Goal: Task Accomplishment & Management: Use online tool/utility

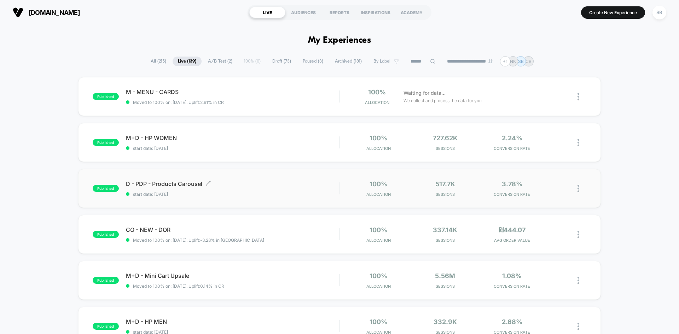
click at [214, 192] on span "start date: [DATE]" at bounding box center [232, 194] width 213 height 5
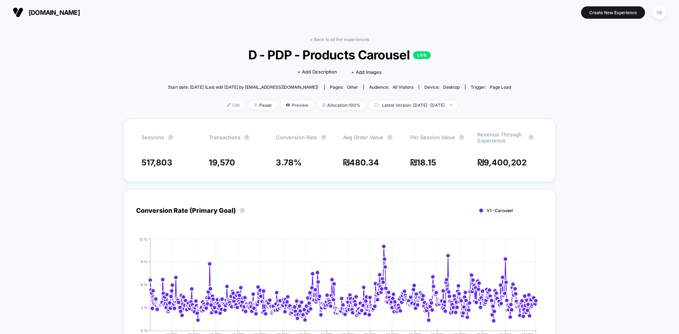
click at [222, 105] on span "Edit" at bounding box center [233, 105] width 23 height 10
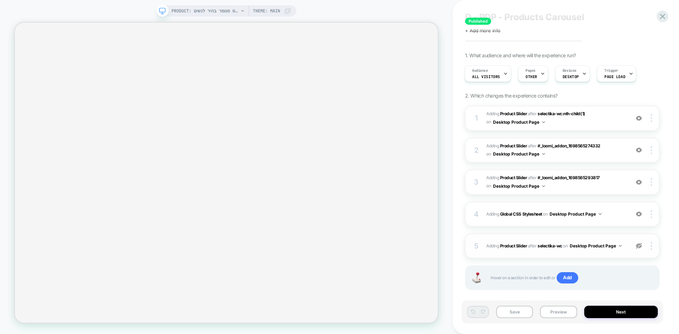
scroll to position [27, 0]
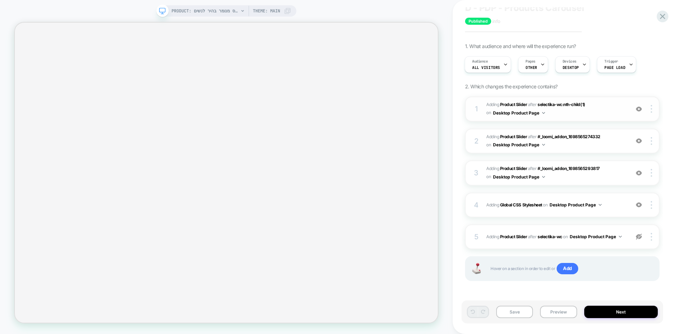
click at [550, 111] on span "#_loomi_addon_1698565274332 Adding Product Slider AFTER selectika-wc:nth-child(…" at bounding box center [557, 109] width 140 height 17
click at [534, 246] on div "5 #_loomi_addon_1707812708024 Adding Product Slider AFTER selectika-wc selectik…" at bounding box center [562, 237] width 195 height 25
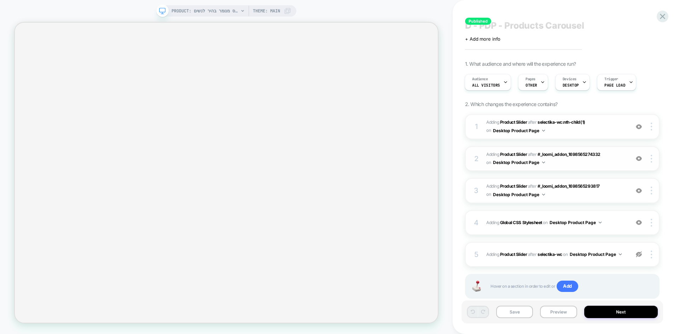
scroll to position [0, 0]
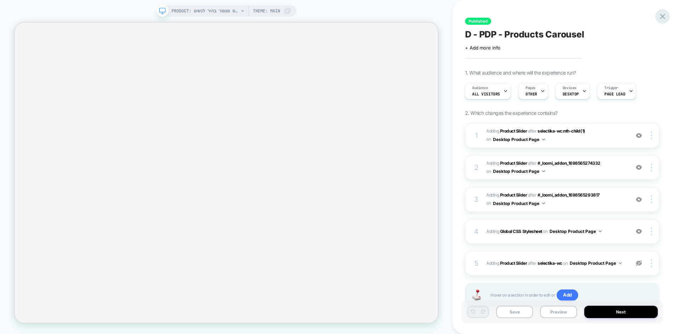
click at [667, 15] on icon at bounding box center [663, 17] width 10 height 10
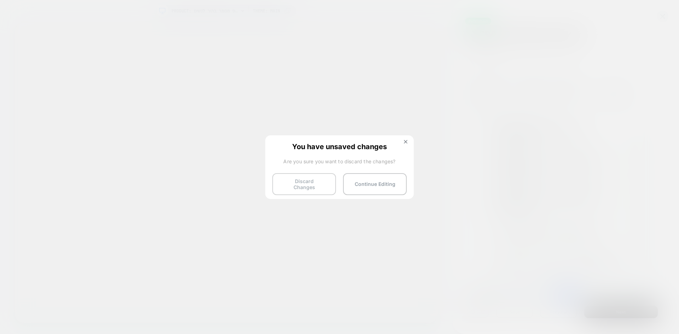
click at [315, 182] on button "Discard Changes" at bounding box center [304, 184] width 64 height 22
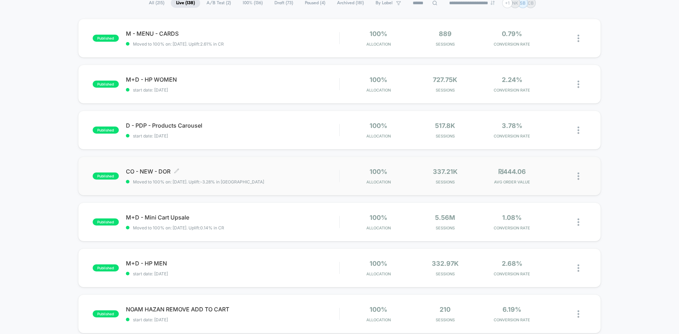
scroll to position [71, 0]
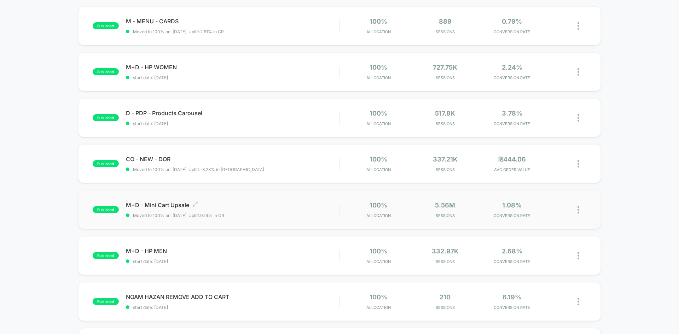
click at [253, 207] on span "M+D - Mini Cart Upsale Click to edit experience details" at bounding box center [232, 205] width 213 height 7
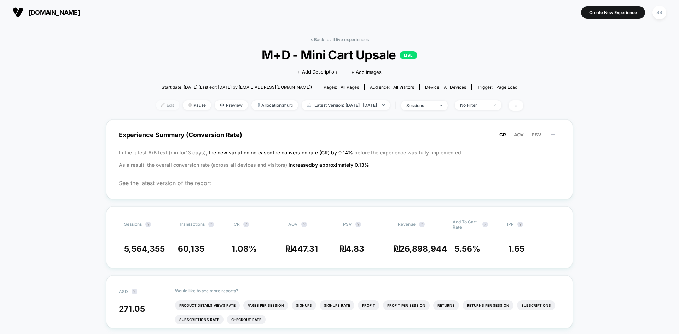
click at [156, 107] on span "Edit" at bounding box center [167, 105] width 23 height 10
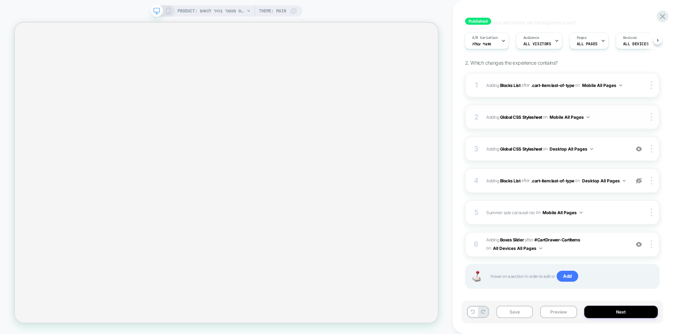
scroll to position [58, 0]
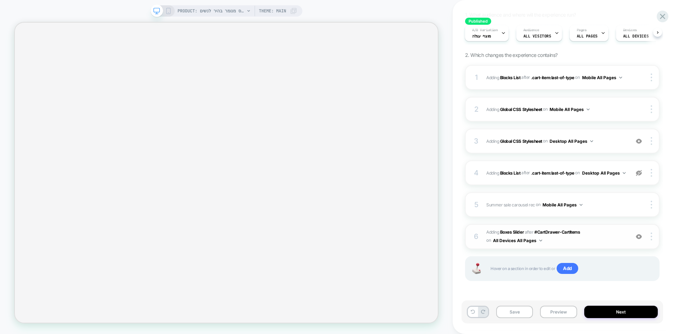
click at [557, 244] on span "#_loomi_addon_1730738627605 Adding Boxes Slider AFTER #CartDrawer-CartItems #Ca…" at bounding box center [557, 237] width 140 height 17
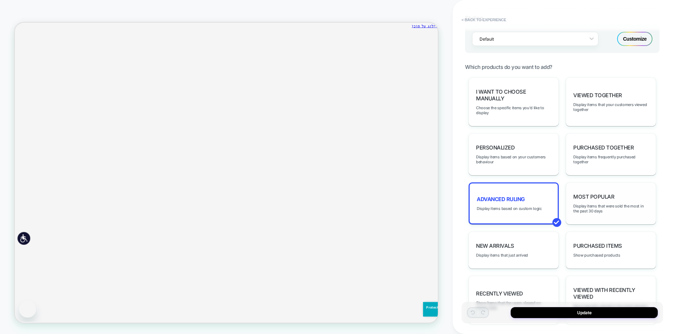
scroll to position [0, 0]
click at [536, 206] on div "Advanced Ruling Display items based on custom logic" at bounding box center [514, 204] width 90 height 42
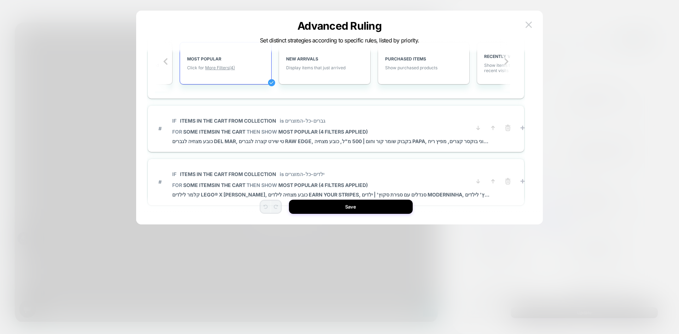
scroll to position [106, 0]
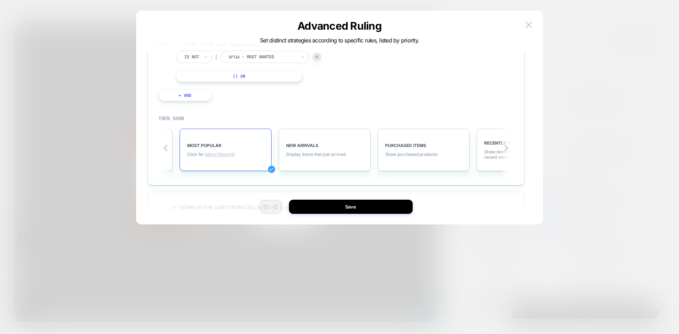
click at [221, 156] on span "More Filters (4)" at bounding box center [220, 154] width 30 height 5
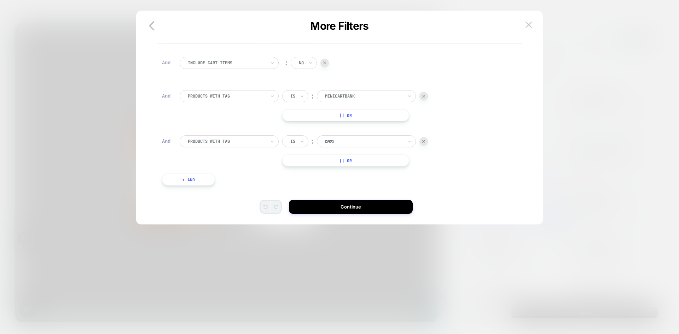
scroll to position [35, 0]
click at [225, 154] on div "PRODUCTS WITH TAG Is ︰ נשים || Or" at bounding box center [345, 151] width 330 height 31
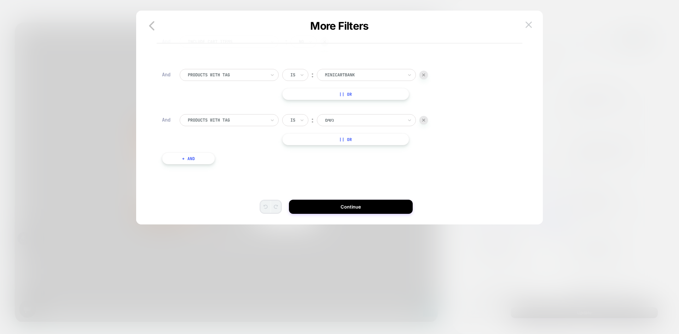
scroll to position [0, 0]
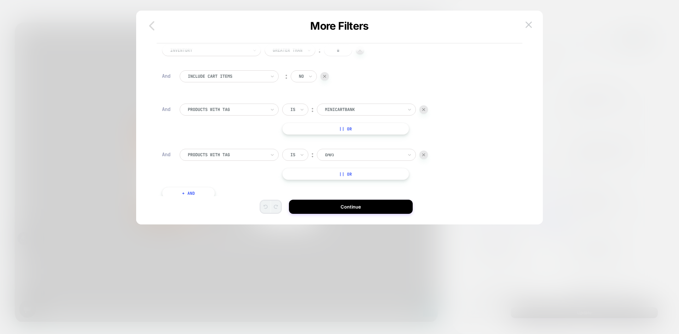
click at [156, 27] on icon "button" at bounding box center [152, 26] width 14 height 14
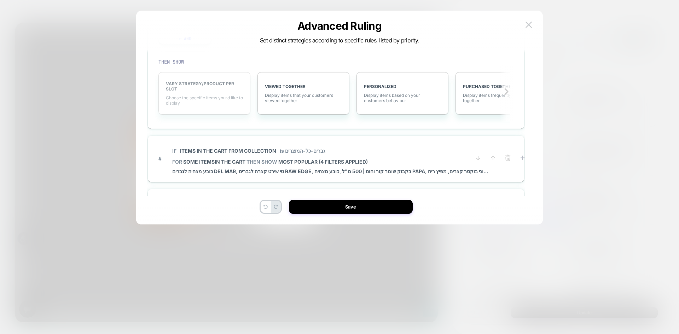
click at [203, 108] on div "VARY STRATEGY/PRODUCT PER SLOT Choose the specific items you׳d like to display" at bounding box center [205, 93] width 92 height 42
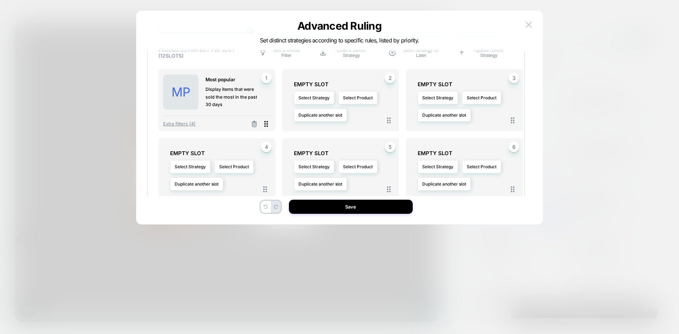
scroll to position [212, 0]
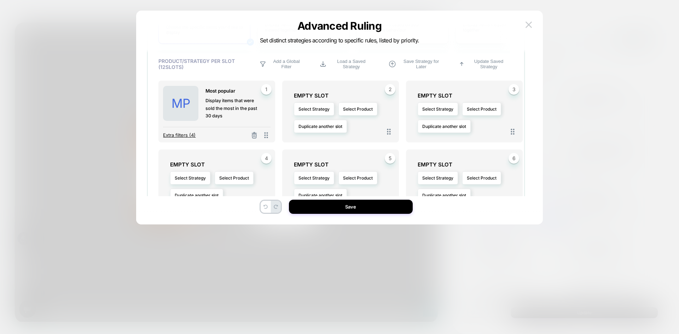
click at [184, 135] on span "Extra filters (4)" at bounding box center [179, 135] width 33 height 6
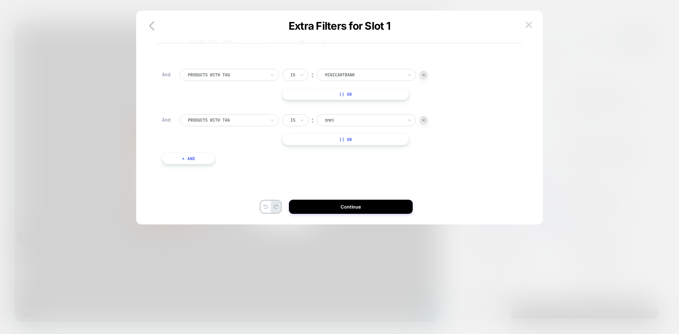
scroll to position [45, 0]
click at [206, 160] on button "+ And" at bounding box center [188, 159] width 53 height 12
click at [214, 165] on div at bounding box center [227, 165] width 78 height 6
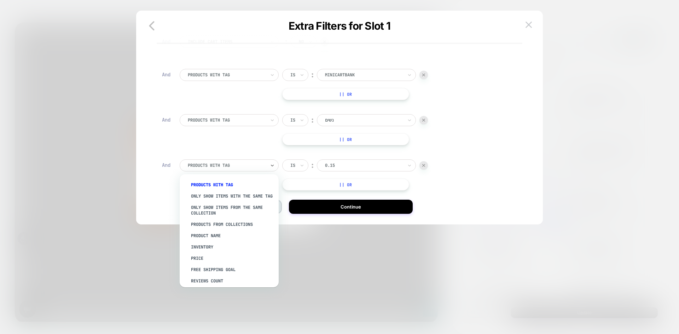
click at [366, 161] on div "0.15" at bounding box center [366, 166] width 99 height 12
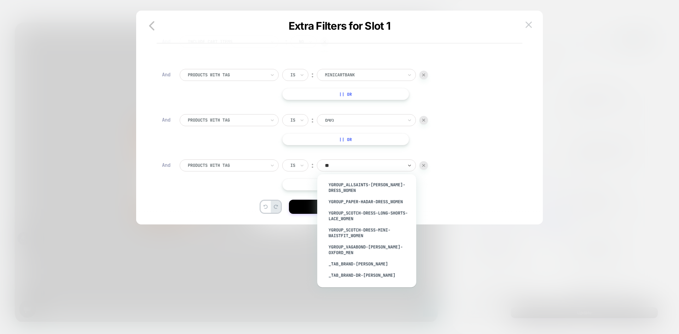
type input "*"
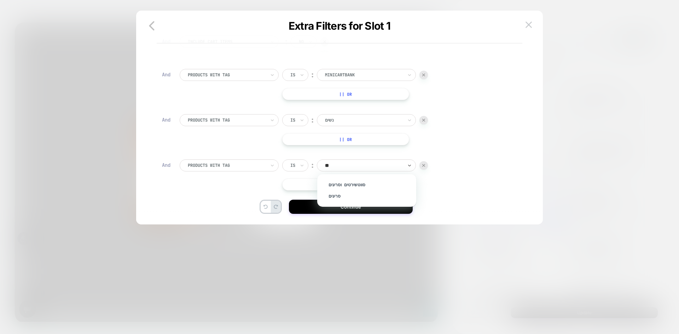
type input "*"
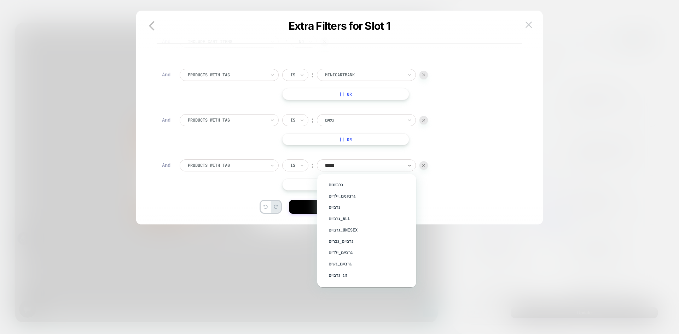
type input "******"
click at [356, 186] on div "גרביים" at bounding box center [370, 184] width 92 height 11
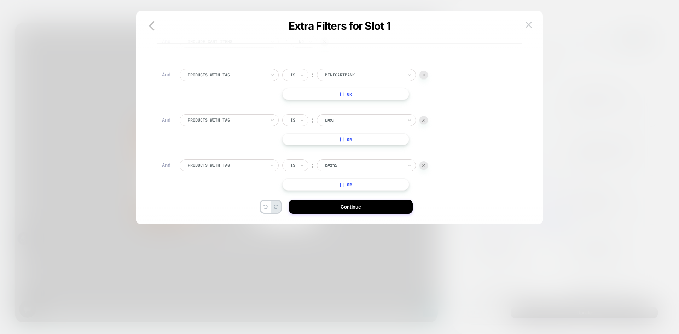
click at [331, 186] on button "|| Or" at bounding box center [345, 185] width 127 height 12
click at [364, 187] on div at bounding box center [364, 185] width 78 height 6
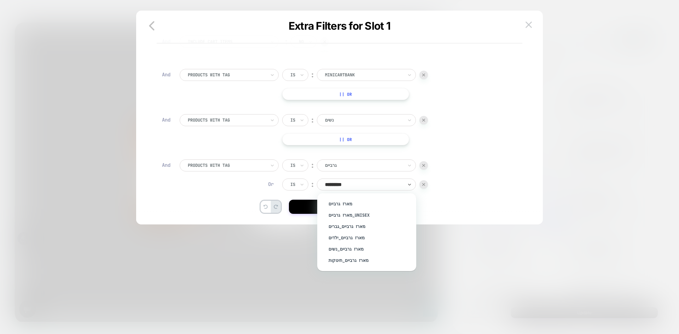
type input "**********"
click at [345, 207] on div "מארז גרביים" at bounding box center [370, 204] width 92 height 11
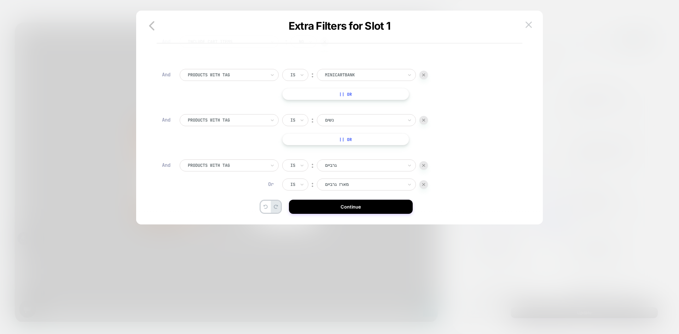
click at [345, 207] on button "Continue" at bounding box center [351, 207] width 124 height 14
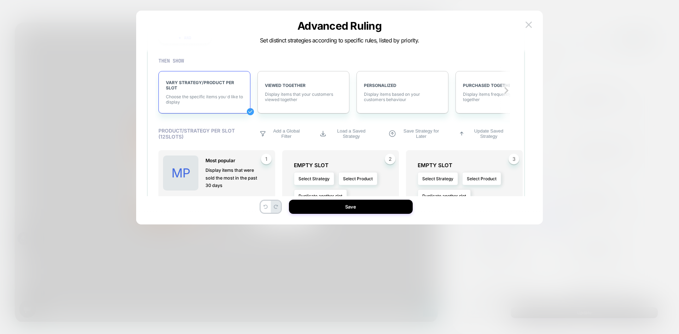
scroll to position [187, 0]
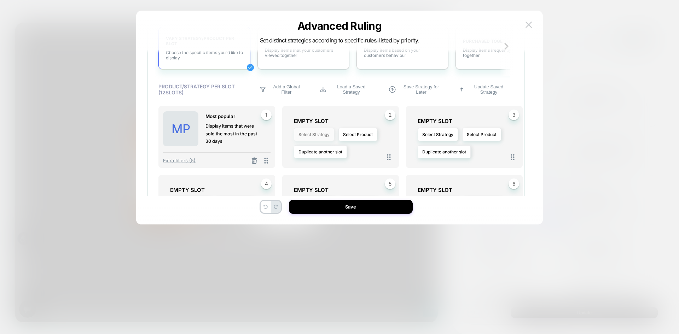
click at [322, 137] on button "Select Strategy" at bounding box center [314, 134] width 40 height 13
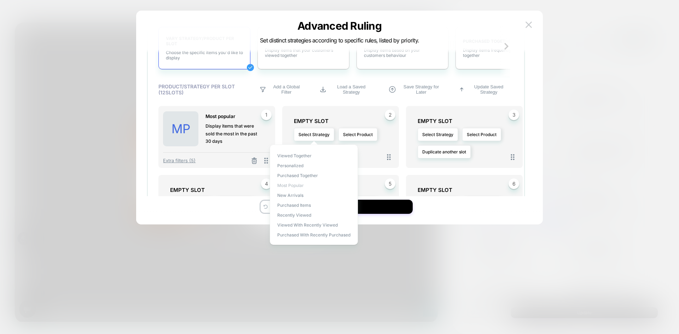
click at [293, 186] on span "Most Popular" at bounding box center [290, 185] width 27 height 5
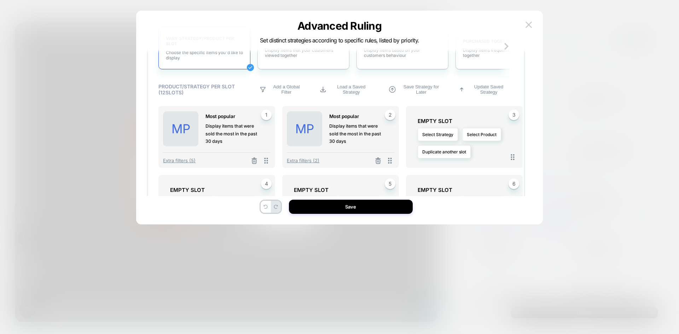
click at [308, 164] on div "Extra filters (2)" at bounding box center [341, 159] width 108 height 13
click at [308, 163] on span "Extra filters (2)" at bounding box center [303, 161] width 33 height 6
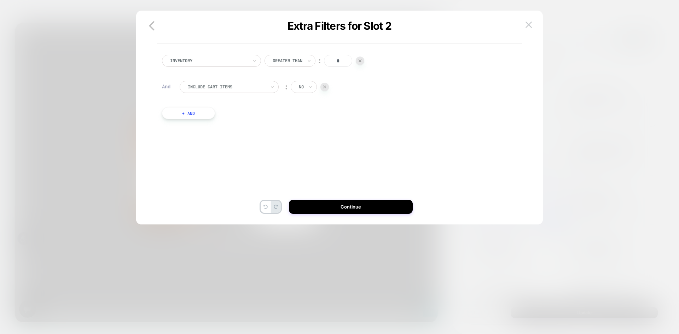
scroll to position [0, 0]
click at [154, 27] on icon "button" at bounding box center [152, 26] width 14 height 14
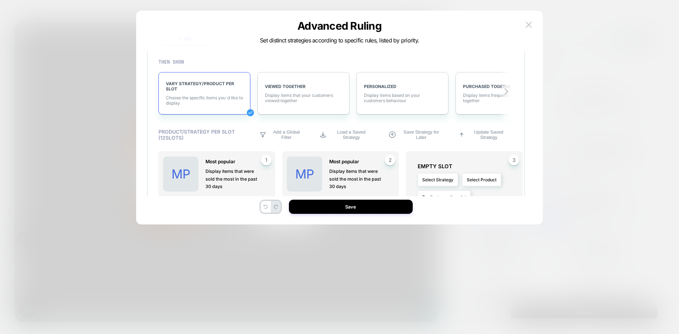
scroll to position [177, 0]
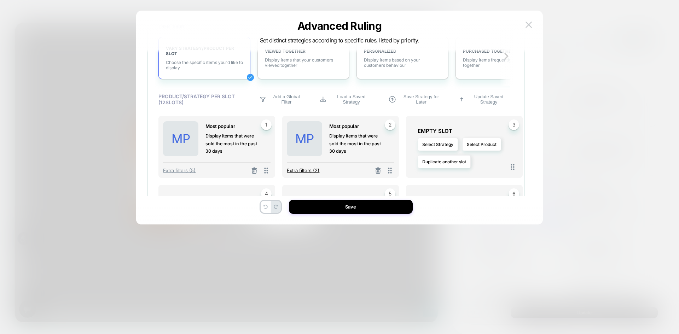
click at [313, 169] on span "Extra filters (2)" at bounding box center [303, 171] width 33 height 6
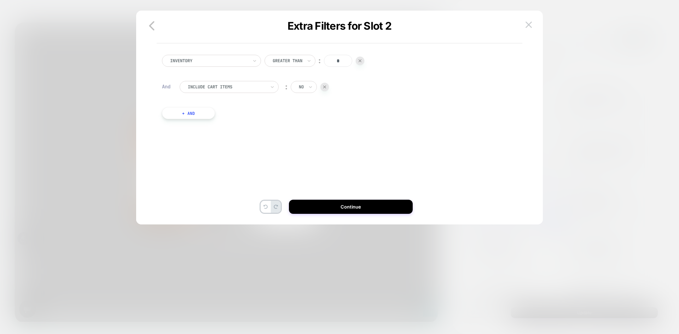
scroll to position [0, 0]
drag, startPoint x: 343, startPoint y: 59, endPoint x: 330, endPoint y: 62, distance: 12.9
click at [330, 62] on input "*" at bounding box center [338, 61] width 28 height 12
type input "*"
drag, startPoint x: 349, startPoint y: 57, endPoint x: 320, endPoint y: 57, distance: 29.0
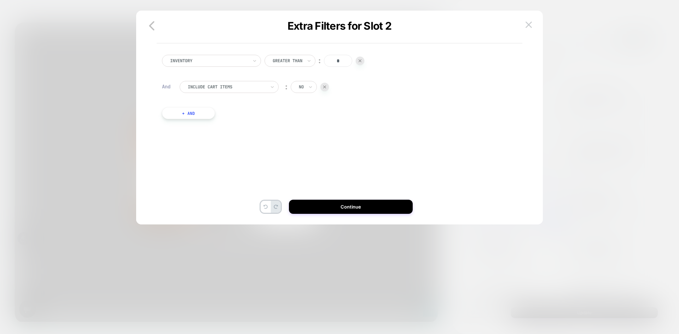
click at [320, 57] on div "Greater Than ︰ *" at bounding box center [315, 61] width 100 height 12
type input "*"
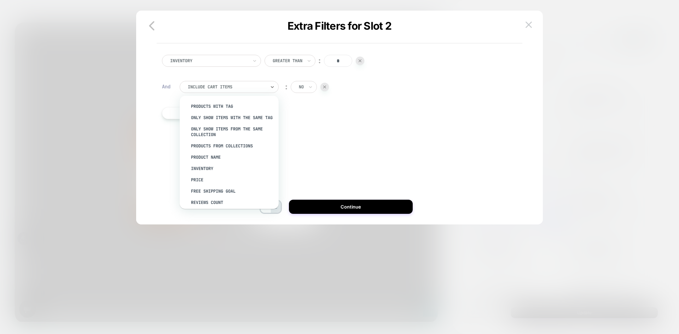
click at [253, 87] on div at bounding box center [227, 87] width 78 height 6
click at [224, 105] on div "PRODUCTS WITH TAG" at bounding box center [233, 106] width 92 height 11
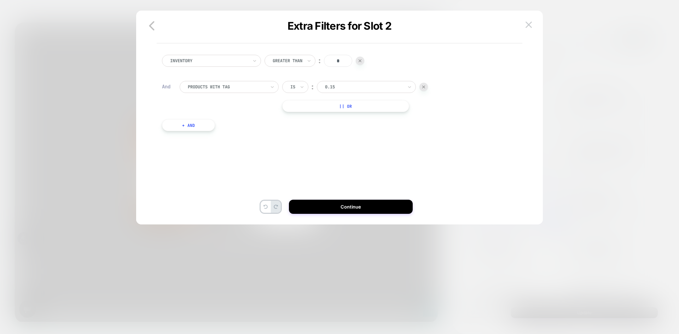
click at [338, 92] on div "0.15" at bounding box center [366, 87] width 99 height 12
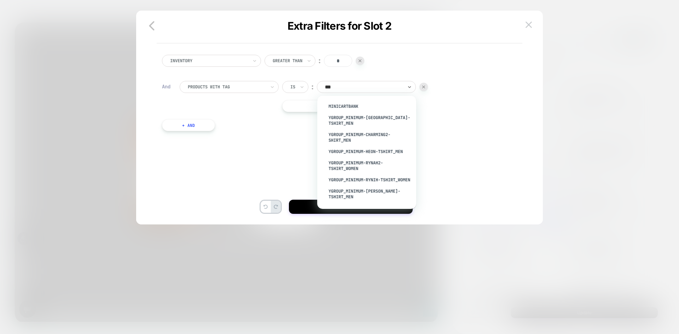
type input "****"
click at [356, 103] on div "MiniCartBank" at bounding box center [370, 106] width 92 height 11
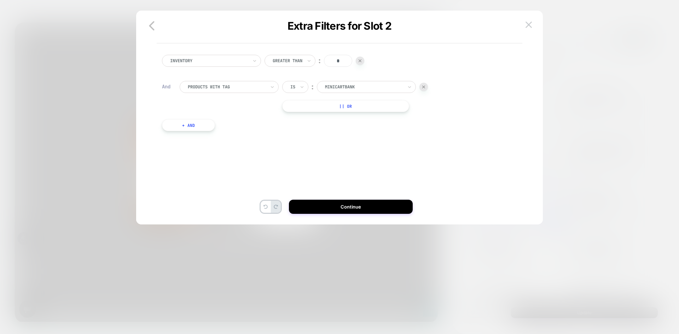
click at [186, 126] on button "+ And" at bounding box center [188, 125] width 53 height 12
click at [345, 134] on div at bounding box center [364, 132] width 78 height 6
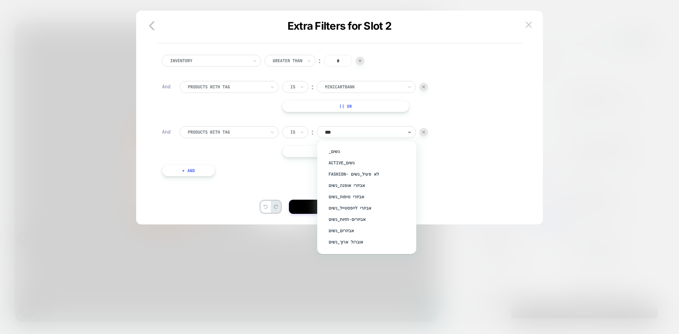
type input "****"
click at [346, 196] on div "נשים" at bounding box center [370, 195] width 92 height 11
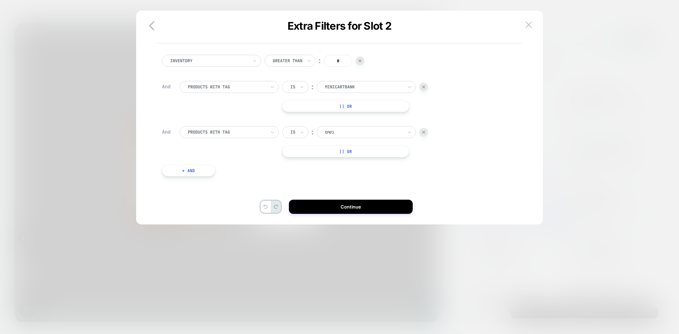
click at [171, 171] on button "+ And" at bounding box center [188, 171] width 53 height 12
click at [342, 171] on div "Inventory Greater Than ︰ * And PRODUCTS WITH TAG Is ︰ MiniCartBank || Or And PR…" at bounding box center [336, 145] width 355 height 202
click at [342, 176] on div at bounding box center [364, 177] width 78 height 6
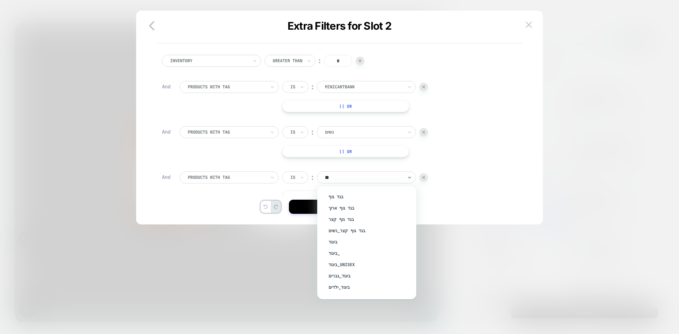
type input "***"
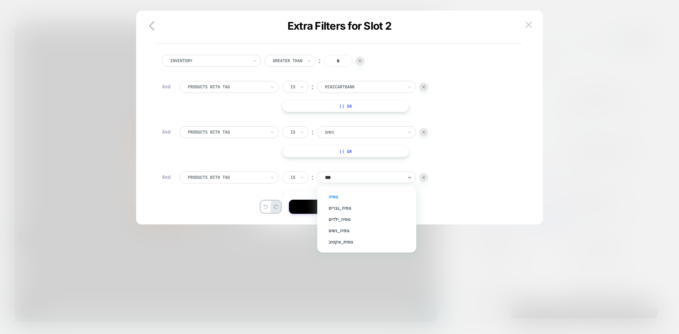
click at [343, 197] on div "גופיה" at bounding box center [370, 196] width 92 height 11
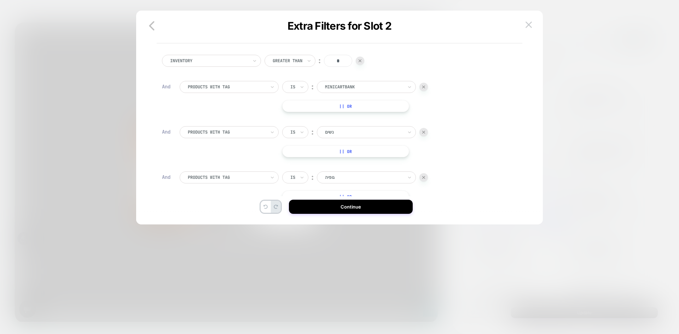
scroll to position [57, 0]
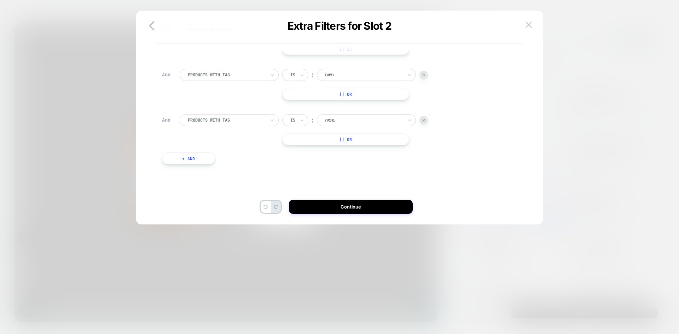
click at [362, 136] on button "|| Or" at bounding box center [345, 139] width 127 height 12
click at [336, 135] on div "0.15" at bounding box center [366, 139] width 99 height 12
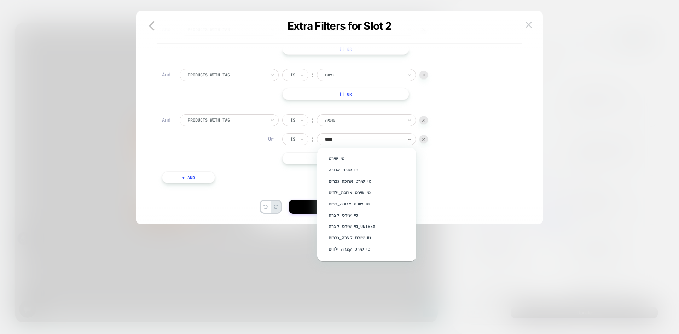
type input "*****"
click at [350, 214] on div "טי שירט קצרה" at bounding box center [370, 215] width 92 height 11
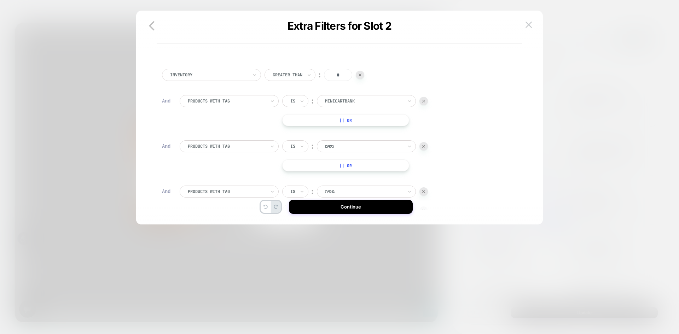
scroll to position [0, 0]
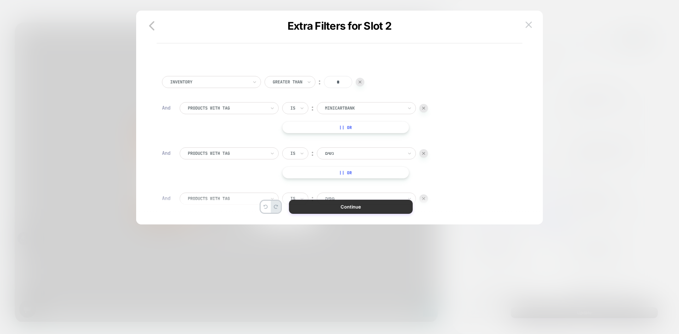
click at [350, 209] on button "Continue" at bounding box center [351, 207] width 124 height 14
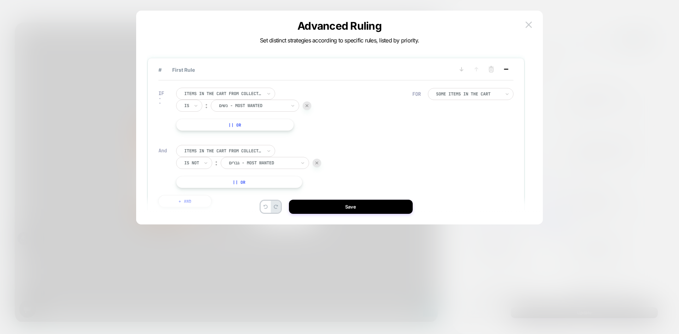
click at [508, 71] on icon at bounding box center [506, 69] width 7 height 7
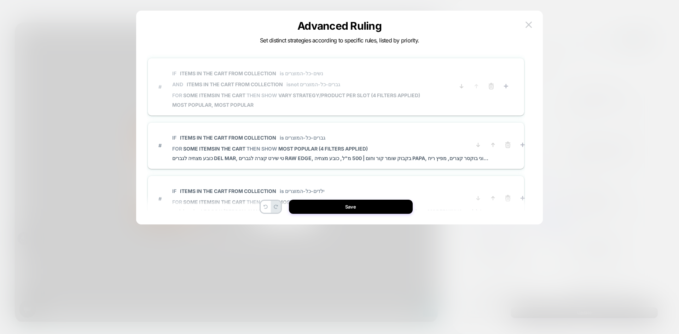
click at [308, 80] on span "IF Items in the cart from collection is נשים-כל-המוצרים AND Items in the cart f…" at bounding box center [296, 78] width 248 height 27
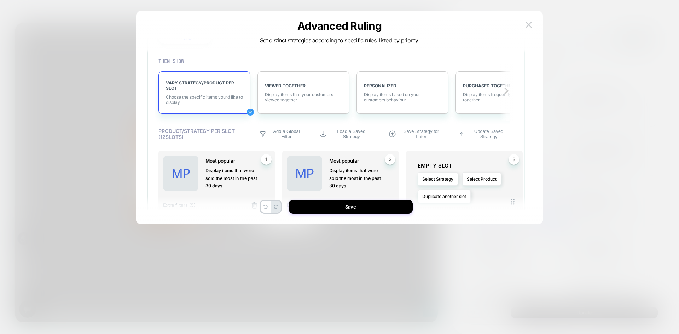
scroll to position [212, 0]
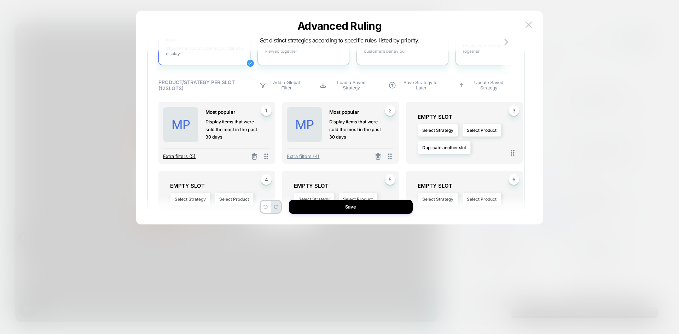
click at [188, 157] on span "Extra filters (5)" at bounding box center [179, 157] width 33 height 6
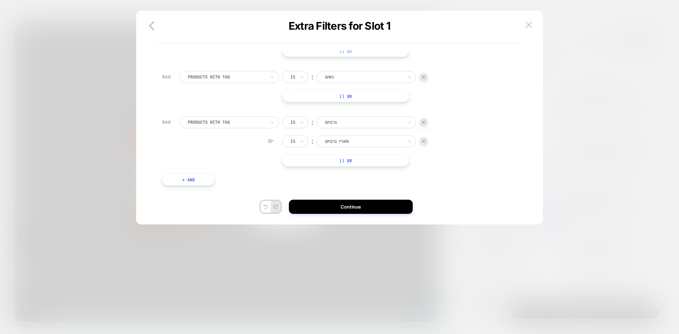
scroll to position [21, 0]
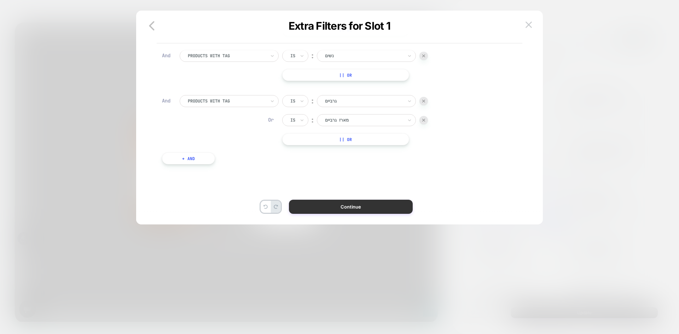
click at [381, 206] on button "Continue" at bounding box center [351, 207] width 124 height 14
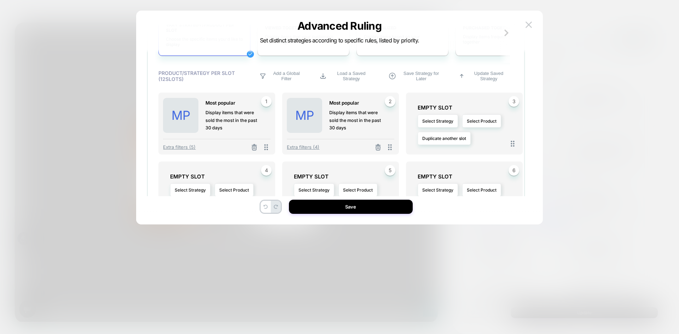
scroll to position [251, 0]
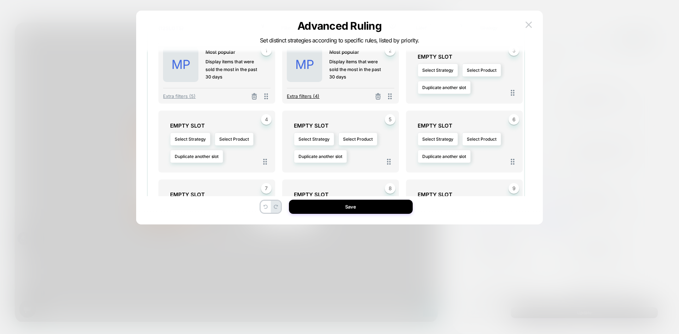
click at [307, 94] on span "Extra filters (4)" at bounding box center [303, 96] width 33 height 6
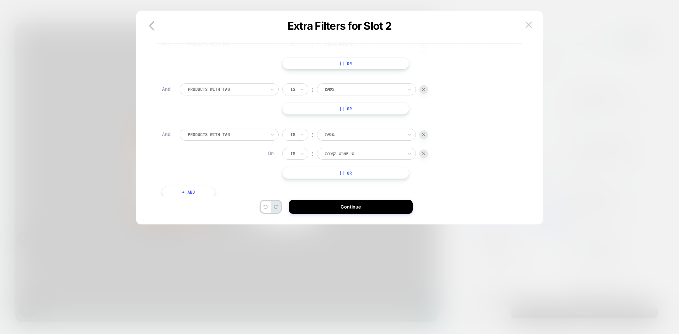
scroll to position [0, 0]
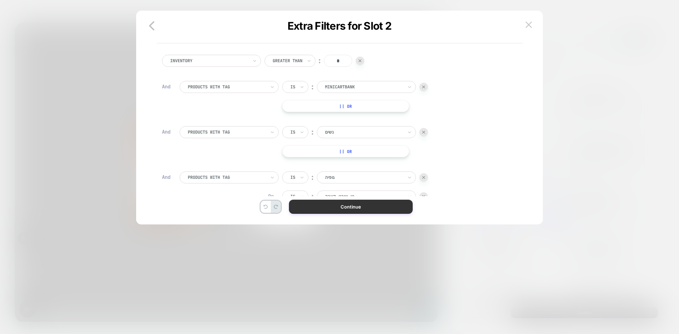
click at [361, 213] on button "Continue" at bounding box center [351, 207] width 124 height 14
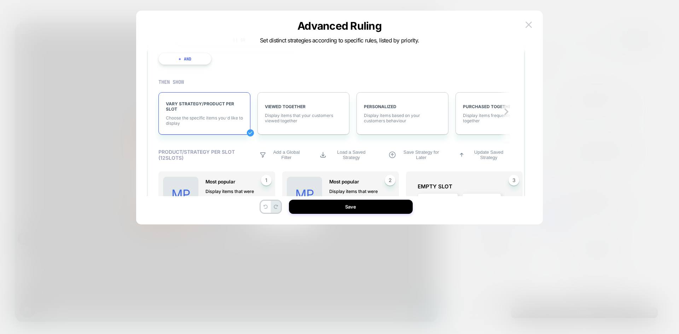
scroll to position [212, 0]
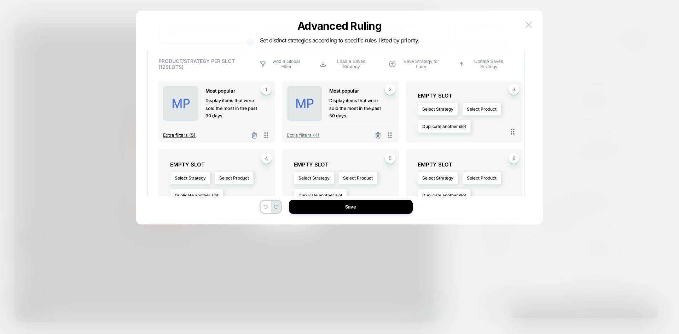
click at [177, 137] on span "Extra filters (5)" at bounding box center [179, 135] width 33 height 6
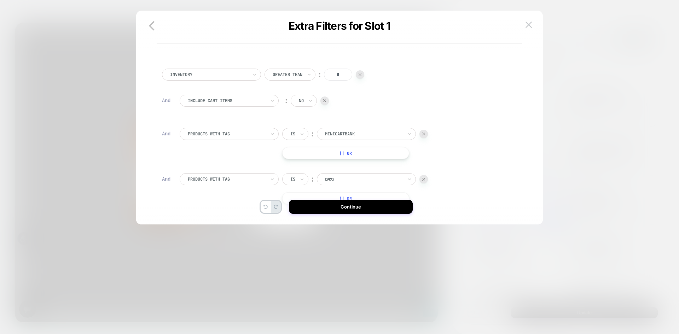
scroll to position [0, 0]
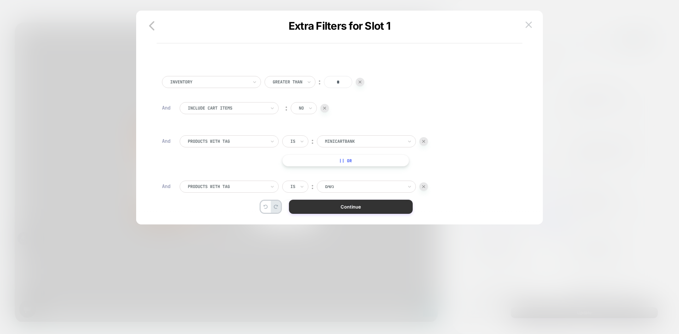
click at [356, 203] on button "Continue" at bounding box center [351, 207] width 124 height 14
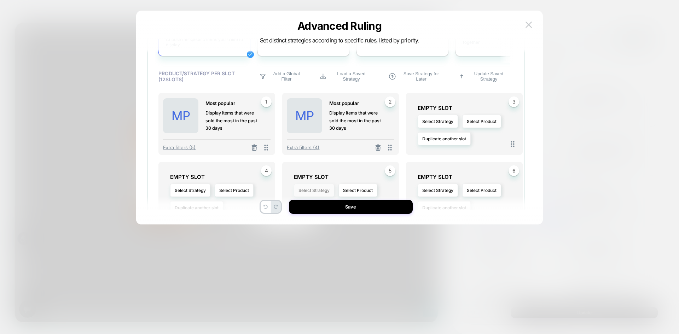
scroll to position [283, 0]
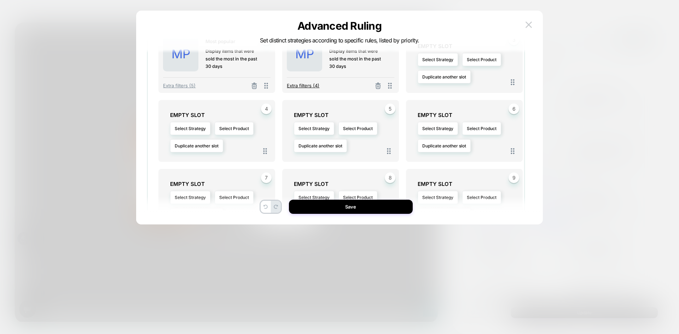
click at [311, 88] on span "Extra filters (4)" at bounding box center [303, 86] width 33 height 6
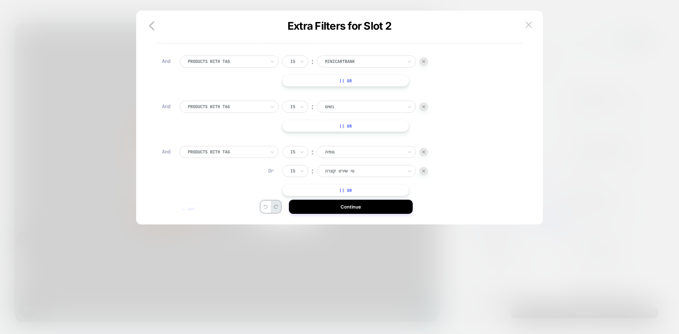
scroll to position [76, 0]
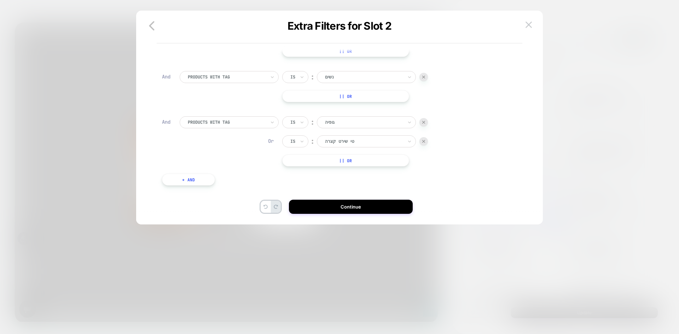
click at [203, 179] on button "+ And" at bounding box center [188, 180] width 53 height 12
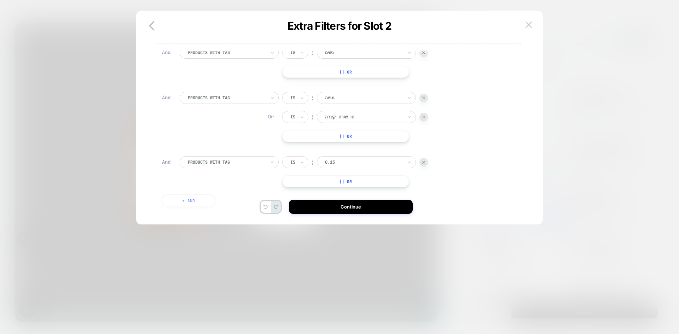
scroll to position [122, 0]
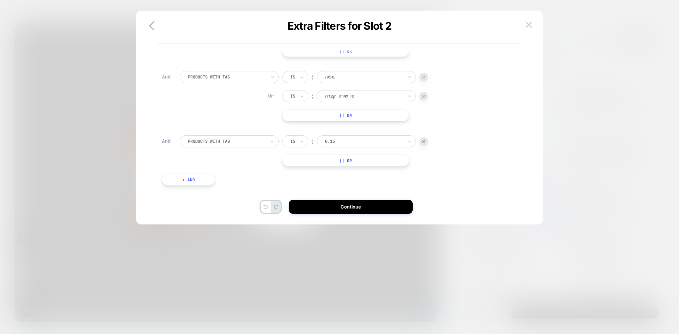
click at [218, 148] on div "PRODUCTS WITH TAG Is ︰ 0.15 || Or" at bounding box center [345, 151] width 330 height 31
click at [218, 140] on div at bounding box center [227, 141] width 78 height 6
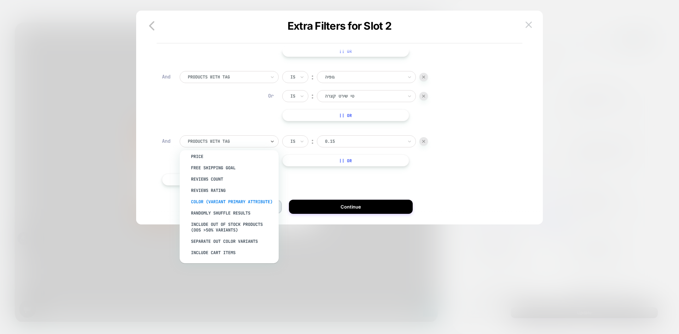
scroll to position [89, 0]
click at [221, 255] on div "Include Cart Items" at bounding box center [233, 252] width 92 height 11
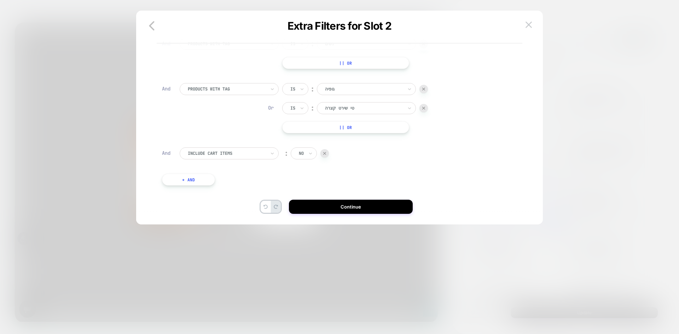
scroll to position [110, 0]
click at [329, 211] on button "Continue" at bounding box center [351, 207] width 124 height 14
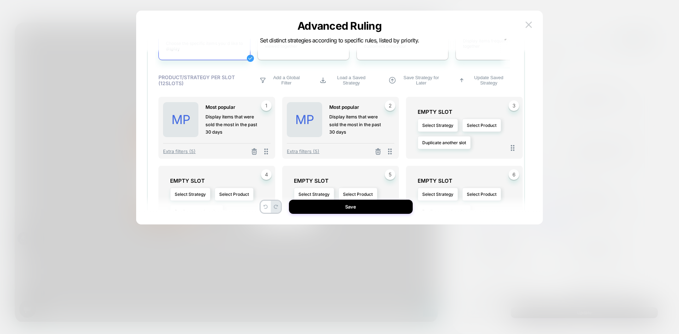
scroll to position [251, 0]
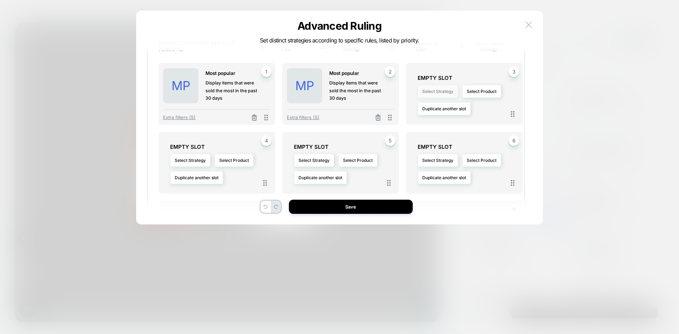
click at [445, 98] on button "Select Strategy" at bounding box center [438, 91] width 40 height 13
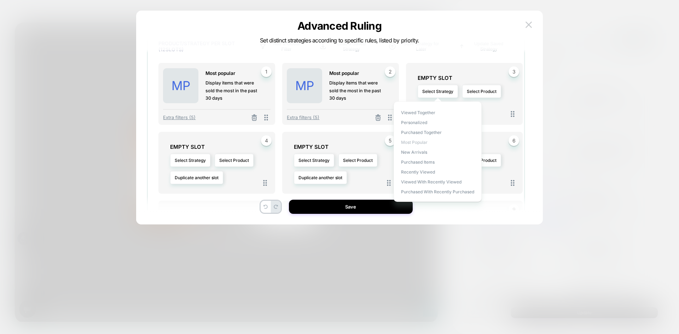
click at [418, 143] on span "Most Popular" at bounding box center [414, 142] width 27 height 5
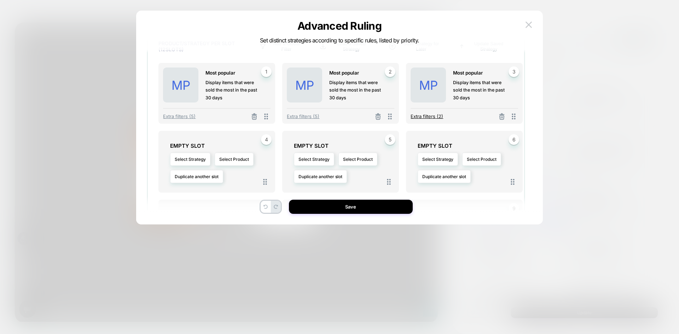
click at [437, 119] on span "Extra filters (2)" at bounding box center [427, 117] width 33 height 6
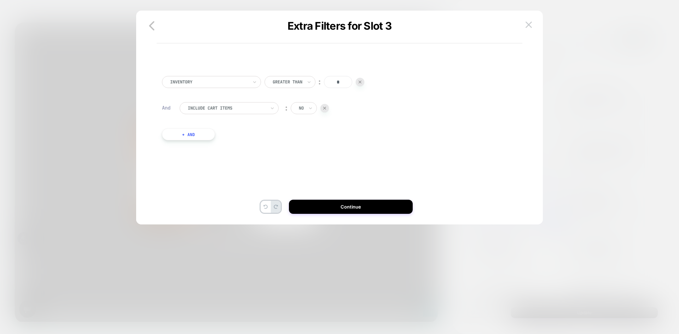
scroll to position [0, 0]
click at [268, 110] on div "Include Cart Items" at bounding box center [229, 108] width 99 height 12
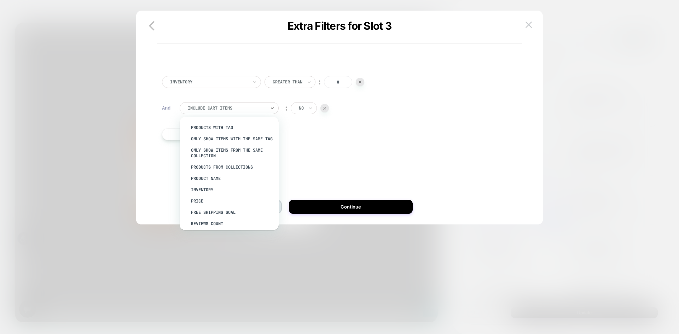
click at [350, 123] on div "Inventory Greater Than ︰ * And option PRODUCTS WITH TAG focused, 1 of 15. 15 re…" at bounding box center [336, 115] width 355 height 100
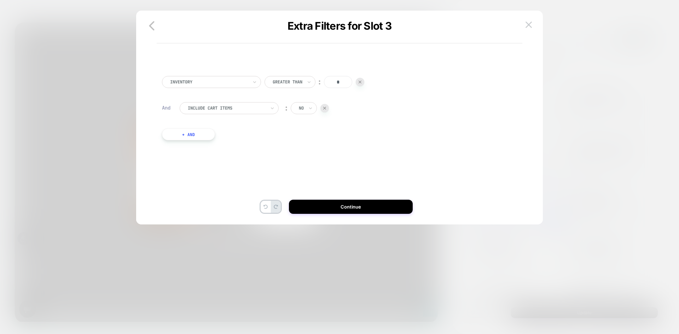
click at [197, 130] on button "+ And" at bounding box center [188, 134] width 53 height 12
click at [341, 138] on div at bounding box center [364, 141] width 78 height 6
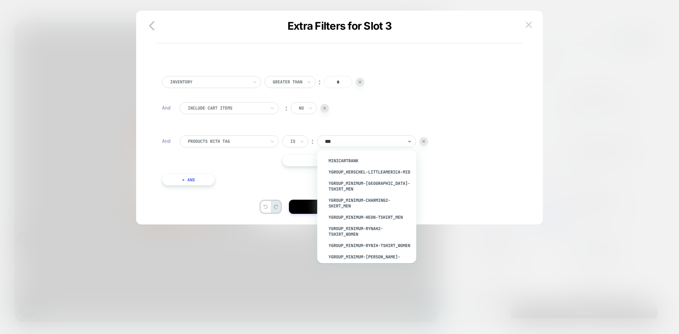
type input "****"
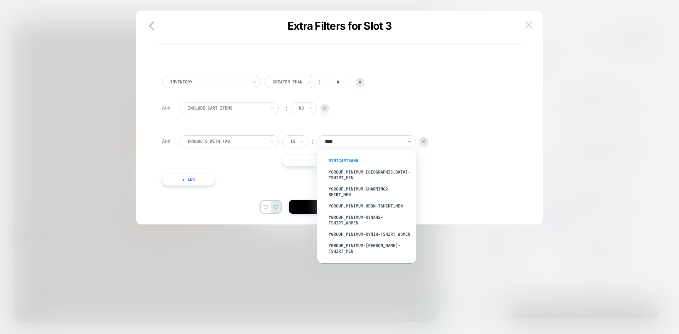
click at [338, 161] on div "MiniCartBank" at bounding box center [370, 160] width 92 height 11
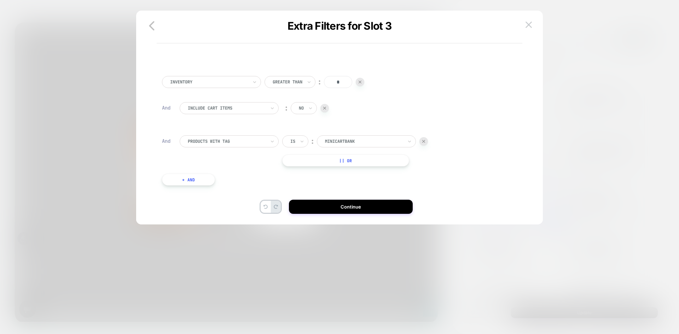
click at [202, 184] on button "+ And" at bounding box center [188, 180] width 53 height 12
click at [337, 186] on div at bounding box center [364, 187] width 78 height 6
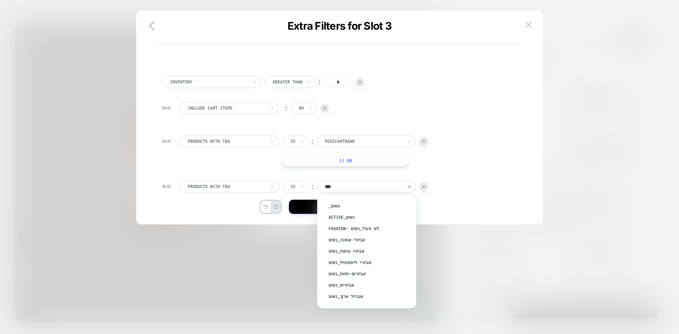
type input "****"
click at [335, 219] on div "נשים" at bounding box center [370, 214] width 92 height 11
click at [484, 167] on div "Inventory Greater Than ︰ * And Include Cart Items ︰ no And PRODUCTS WITH TAG Is…" at bounding box center [336, 160] width 355 height 190
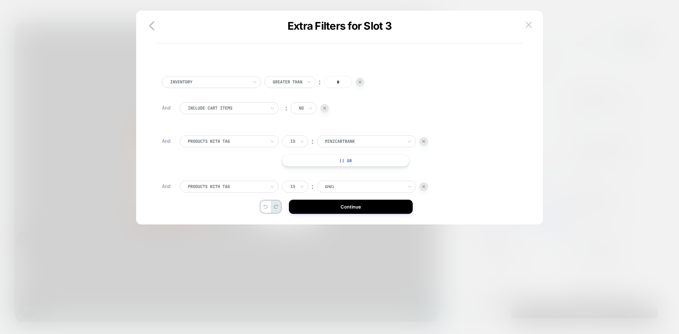
scroll to position [45, 0]
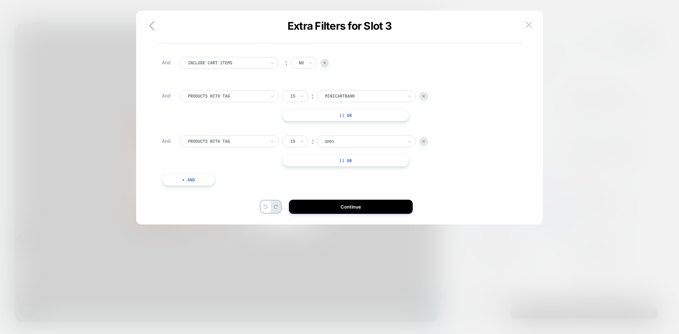
click at [203, 179] on button "+ And" at bounding box center [188, 180] width 53 height 12
click at [239, 185] on div at bounding box center [227, 187] width 78 height 6
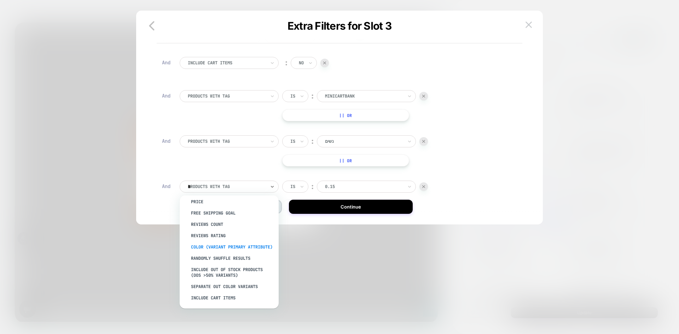
scroll to position [0, 0]
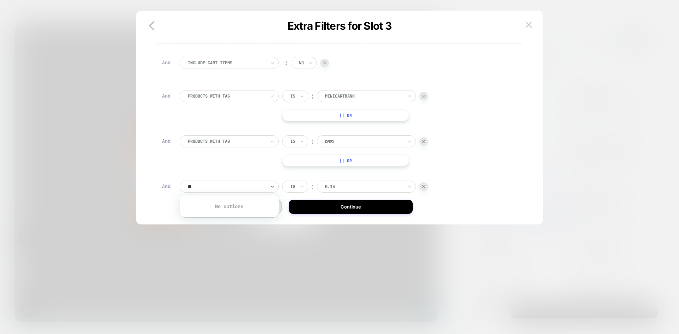
type input "*"
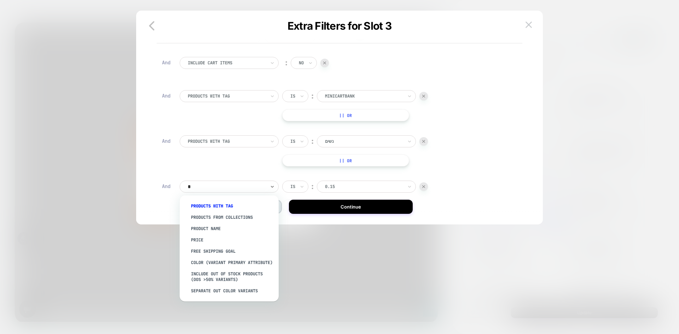
type input "**"
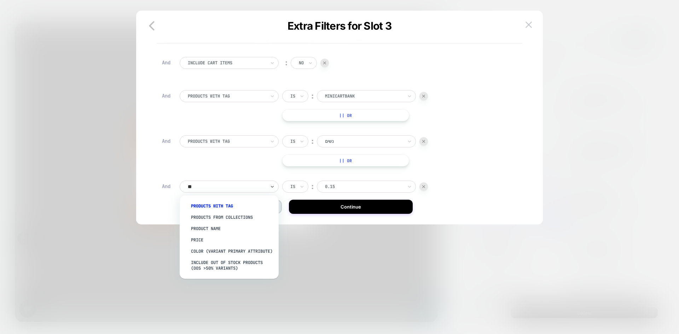
click at [206, 204] on div "PRODUCTS WITH TAG" at bounding box center [233, 206] width 92 height 11
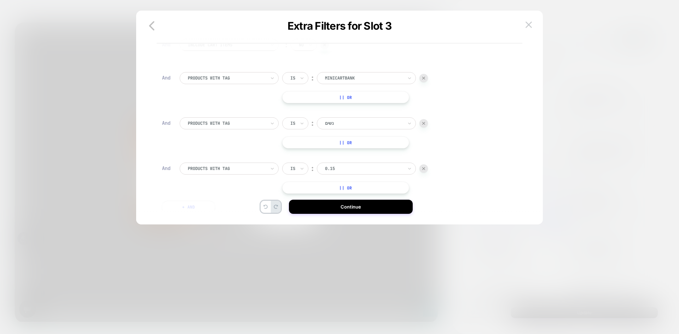
scroll to position [91, 0]
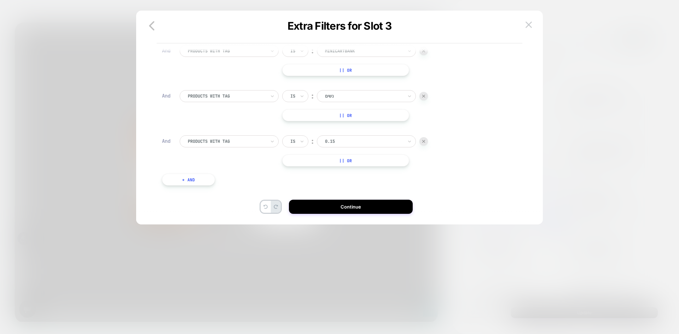
click at [340, 143] on div at bounding box center [364, 141] width 78 height 6
type input "*"
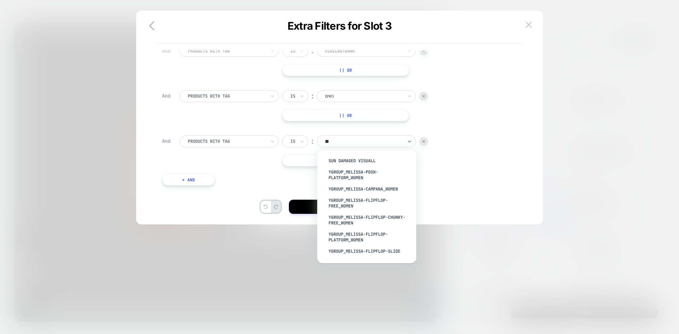
type input "***"
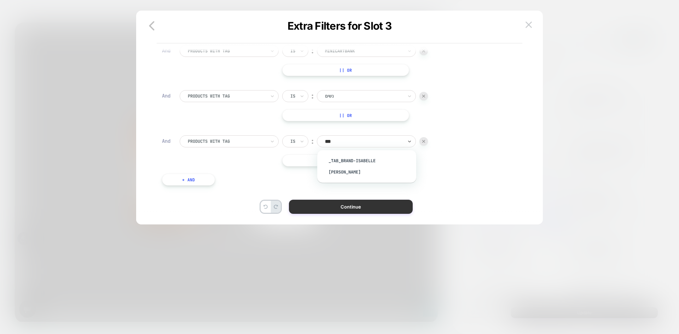
drag, startPoint x: 345, startPoint y: 172, endPoint x: 346, endPoint y: 213, distance: 41.1
click at [345, 171] on div "[PERSON_NAME]" at bounding box center [370, 172] width 92 height 11
click at [346, 213] on button "Continue" at bounding box center [351, 207] width 124 height 14
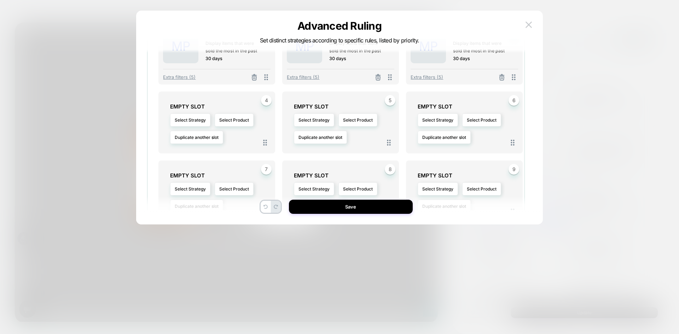
scroll to position [303, 0]
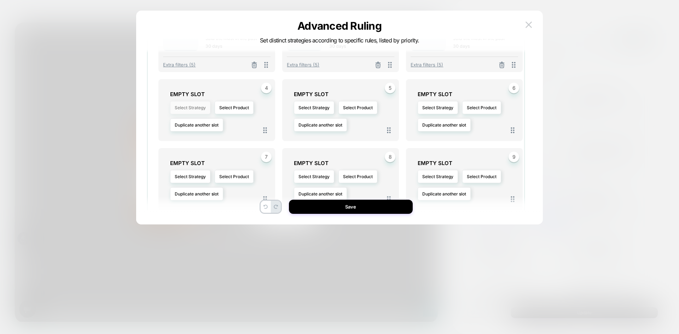
click at [187, 107] on button "Select Strategy" at bounding box center [190, 107] width 40 height 13
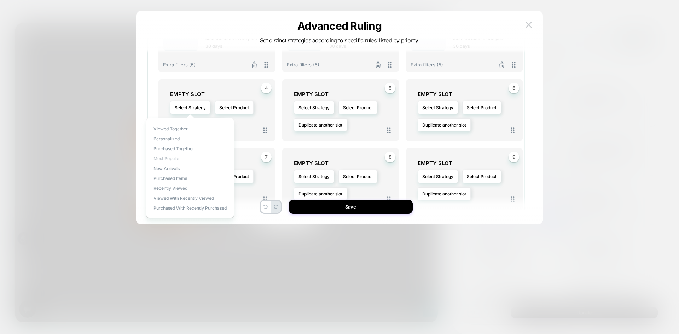
click at [173, 160] on span "Most Popular" at bounding box center [167, 158] width 27 height 5
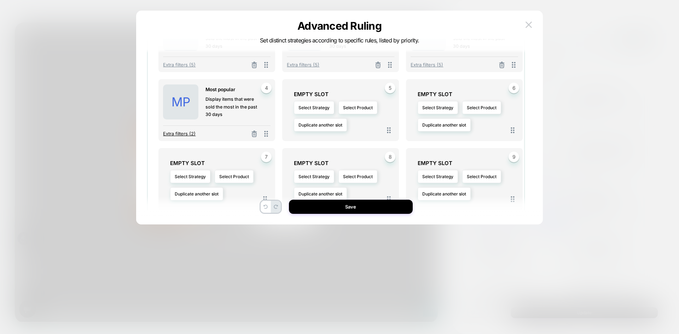
click at [184, 133] on span "Extra filters (2)" at bounding box center [179, 134] width 33 height 6
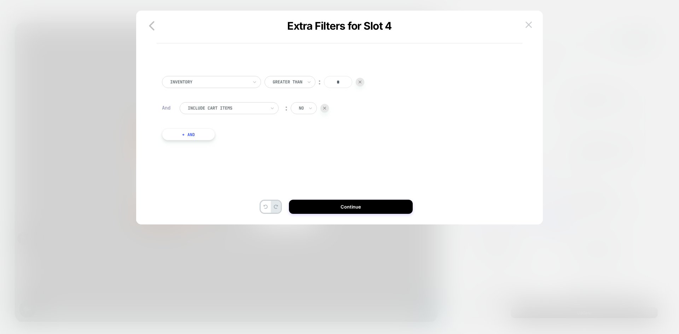
scroll to position [0, 0]
click at [192, 133] on button "+ And" at bounding box center [188, 134] width 53 height 12
click at [383, 140] on div at bounding box center [364, 141] width 78 height 6
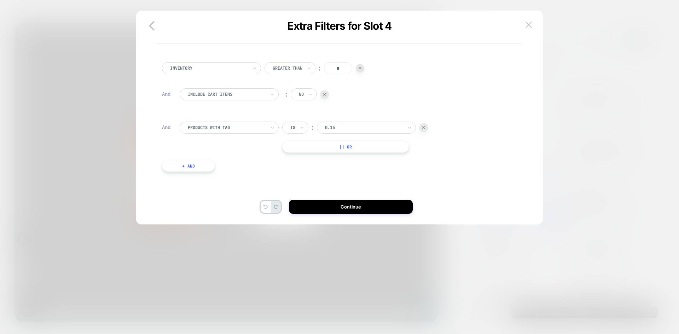
scroll to position [21, 0]
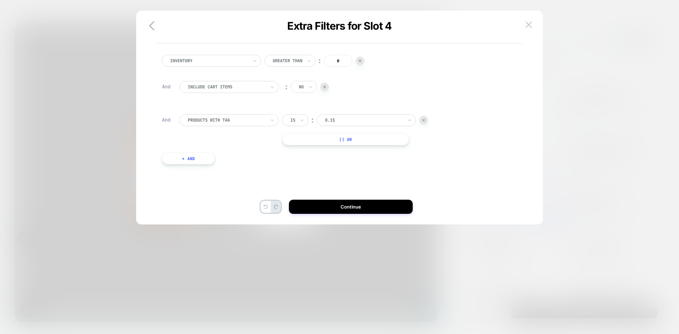
click at [349, 118] on div at bounding box center [364, 120] width 78 height 6
type input "*"
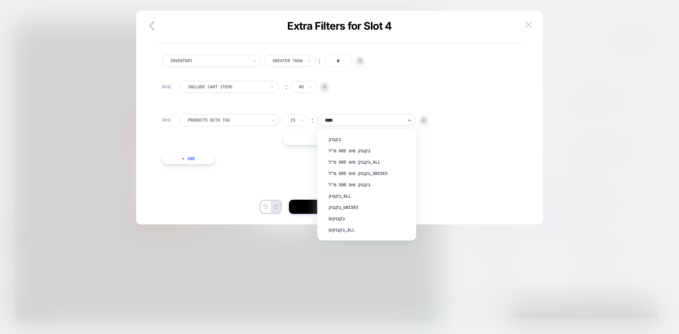
type input "*****"
click at [341, 140] on div "בקבוק" at bounding box center [370, 139] width 92 height 11
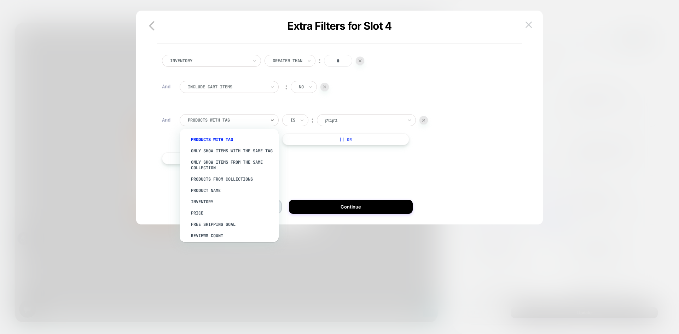
click at [227, 117] on div at bounding box center [227, 120] width 78 height 6
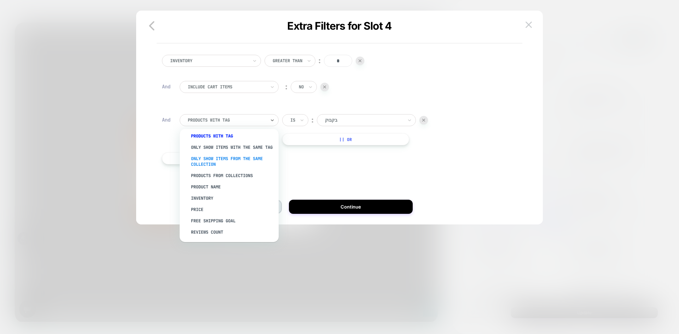
scroll to position [0, 0]
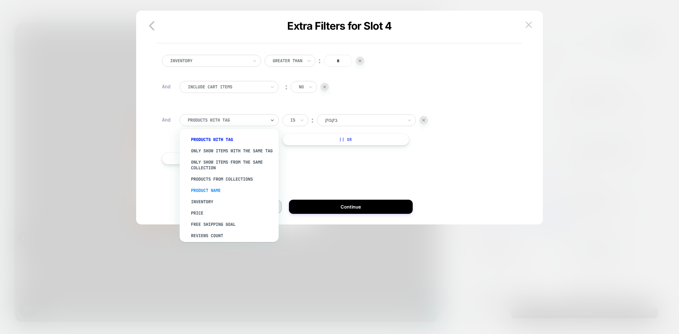
click at [216, 195] on div "Product Name" at bounding box center [233, 190] width 92 height 11
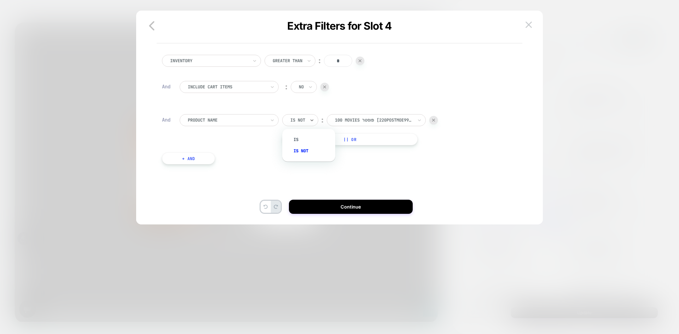
click at [305, 120] on div at bounding box center [298, 120] width 15 height 6
click at [226, 120] on div at bounding box center [227, 120] width 78 height 6
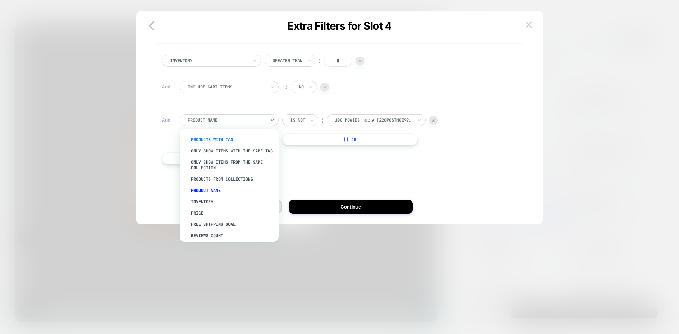
click at [223, 138] on div "PRODUCTS WITH TAG" at bounding box center [233, 139] width 92 height 11
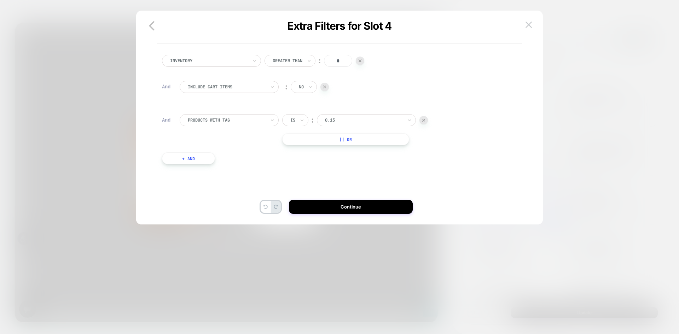
click at [347, 119] on div at bounding box center [364, 120] width 78 height 6
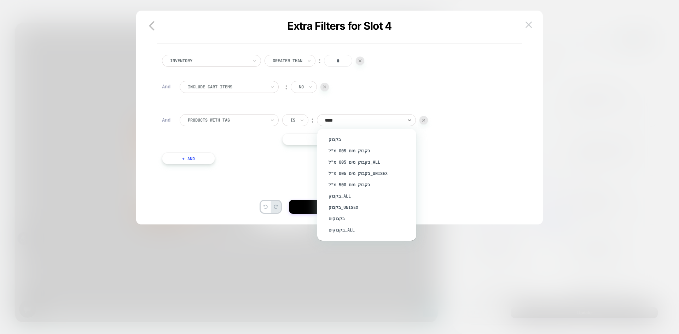
type input "*****"
drag, startPoint x: 346, startPoint y: 143, endPoint x: 478, endPoint y: 137, distance: 132.2
click at [346, 143] on div "בקבוק" at bounding box center [370, 139] width 92 height 11
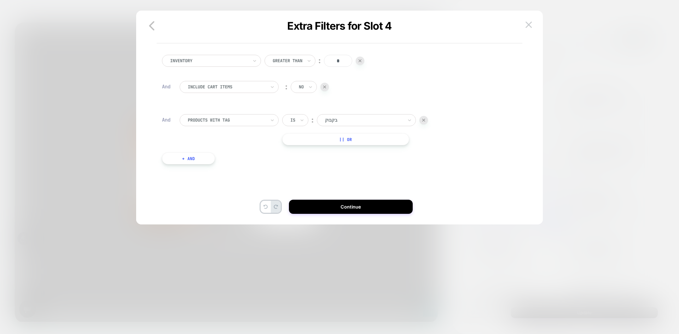
click at [478, 136] on div "PRODUCTS WITH TAG Is ︰ בקבוק || Or" at bounding box center [345, 129] width 330 height 31
click at [366, 209] on button "Continue" at bounding box center [351, 207] width 124 height 14
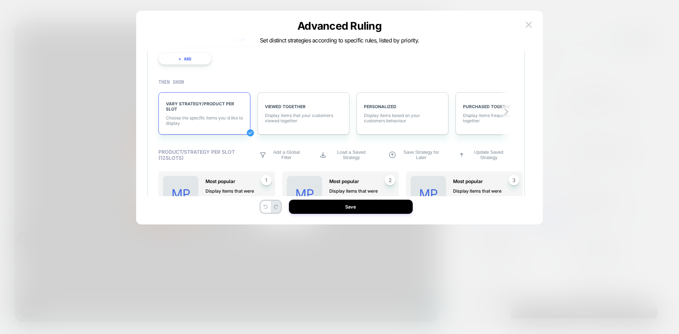
scroll to position [248, 0]
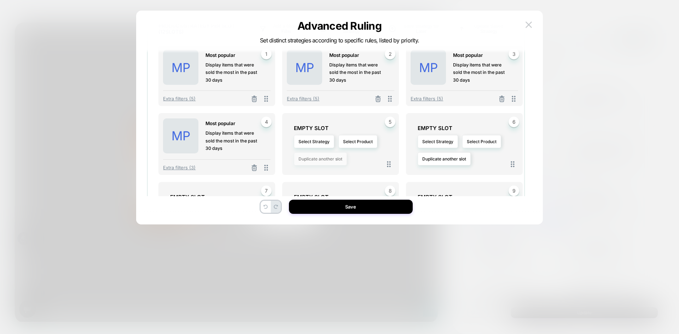
click at [324, 159] on button "Duplicate another slot" at bounding box center [320, 159] width 53 height 13
click at [321, 179] on span "Duplicate slot 1" at bounding box center [320, 179] width 30 height 5
click at [454, 142] on button "Select Strategy" at bounding box center [438, 141] width 40 height 13
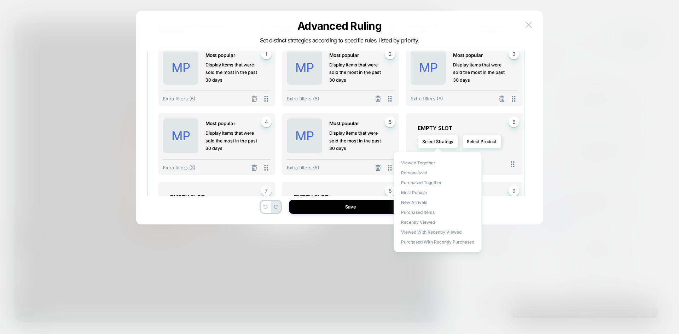
click at [498, 116] on div "6 EMPTY SLOT Select Strategy Select Product Duplicate another slot" at bounding box center [464, 144] width 117 height 62
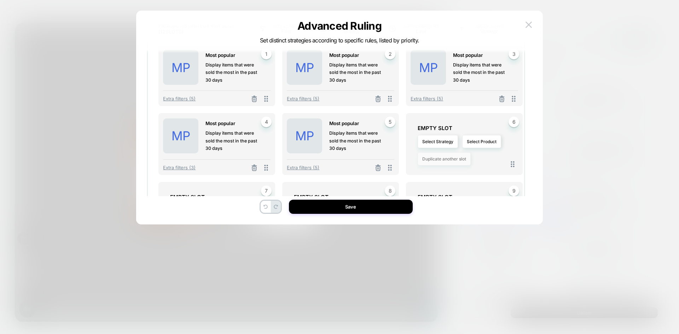
click at [448, 156] on button "Duplicate another slot" at bounding box center [444, 159] width 53 height 13
click at [455, 191] on span "Duplicate slot 2" at bounding box center [444, 191] width 30 height 5
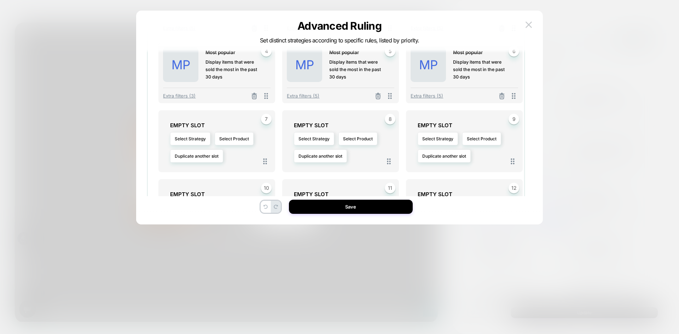
scroll to position [354, 0]
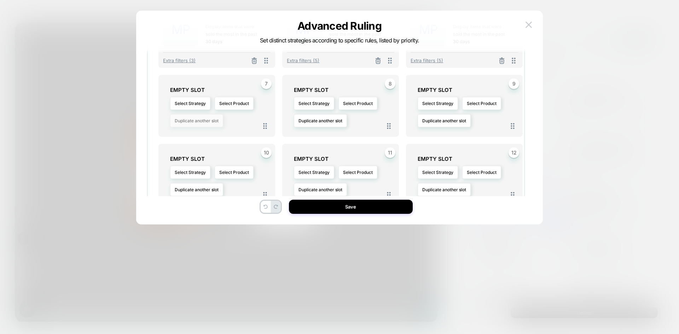
click at [215, 127] on button "Duplicate another slot" at bounding box center [196, 120] width 53 height 13
click at [206, 166] on span "Duplicate slot 3" at bounding box center [196, 165] width 31 height 5
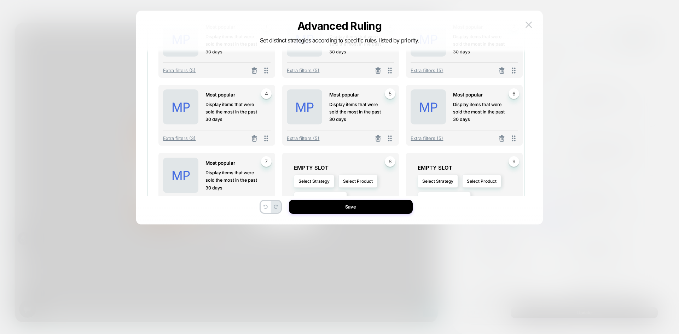
scroll to position [318, 0]
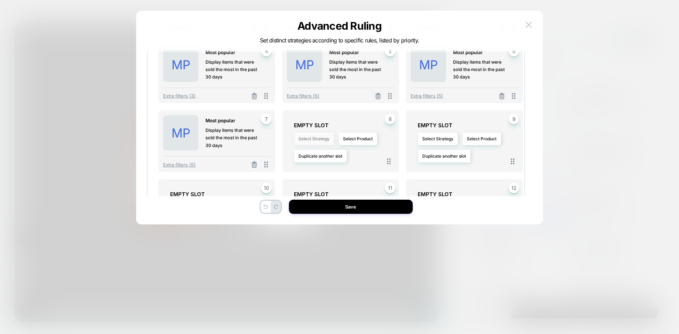
click at [322, 143] on button "Select Strategy" at bounding box center [314, 138] width 40 height 13
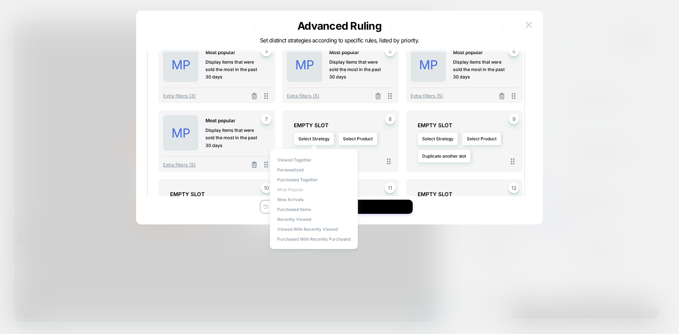
click at [292, 188] on span "Most Popular" at bounding box center [290, 189] width 27 height 5
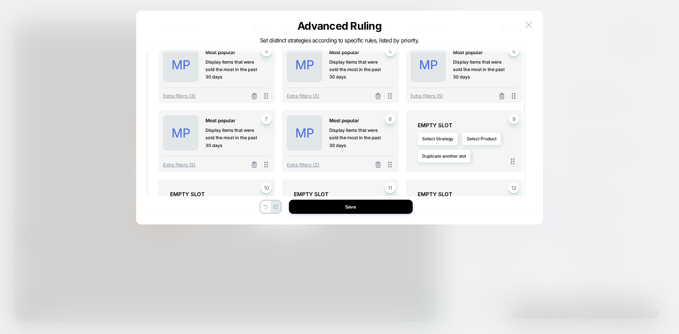
drag, startPoint x: 312, startPoint y: 164, endPoint x: 307, endPoint y: 167, distance: 6.5
click at [312, 165] on span "Extra filters (2)" at bounding box center [303, 165] width 33 height 6
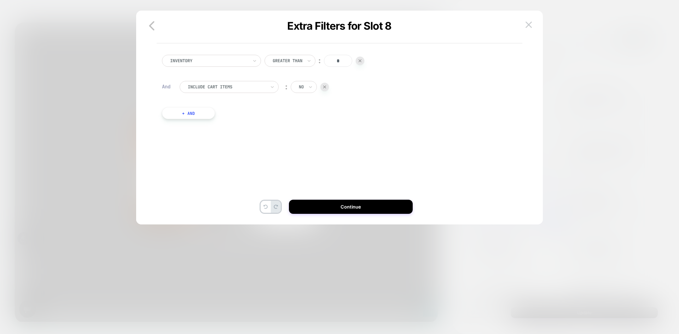
scroll to position [0, 0]
click at [191, 109] on button "+ And" at bounding box center [188, 113] width 53 height 12
click at [334, 118] on div at bounding box center [364, 120] width 78 height 6
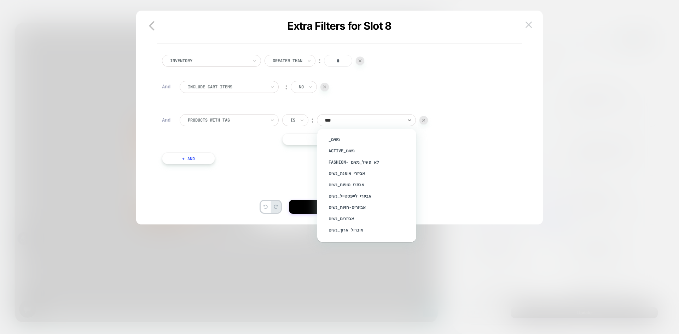
type input "****"
drag, startPoint x: 334, startPoint y: 235, endPoint x: 648, endPoint y: 7, distance: 387.3
click at [334, 235] on div "נשים" at bounding box center [370, 234] width 92 height 11
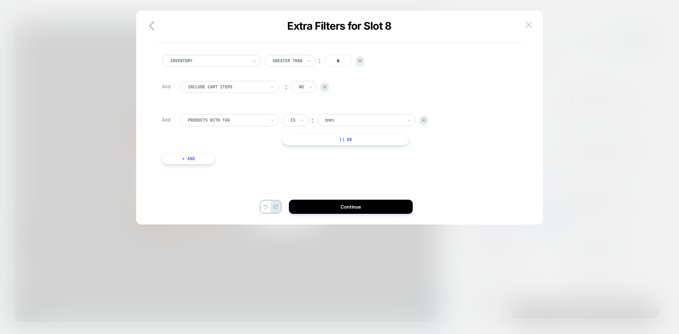
click at [201, 160] on button "+ And" at bounding box center [188, 159] width 53 height 12
click at [201, 166] on div at bounding box center [227, 165] width 78 height 6
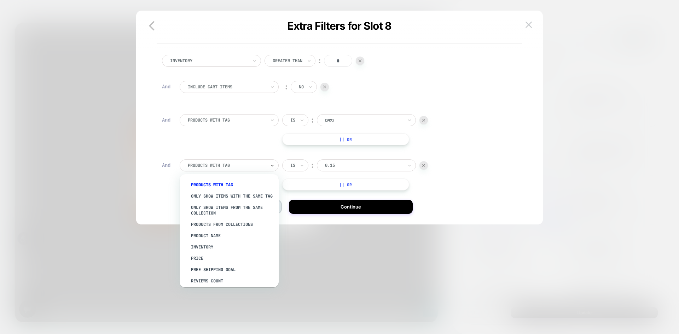
click at [229, 121] on div at bounding box center [227, 120] width 78 height 6
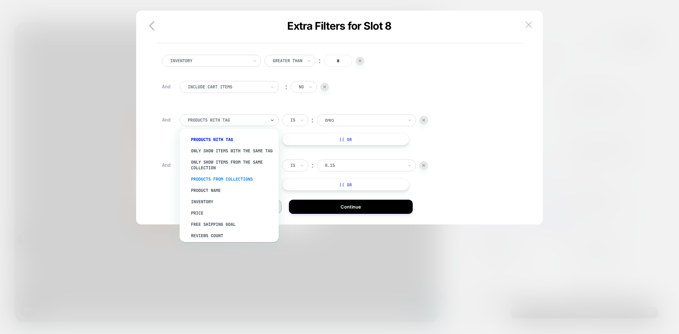
click at [220, 185] on div "PRODUCTS FROM COLLECTIONS" at bounding box center [233, 179] width 92 height 11
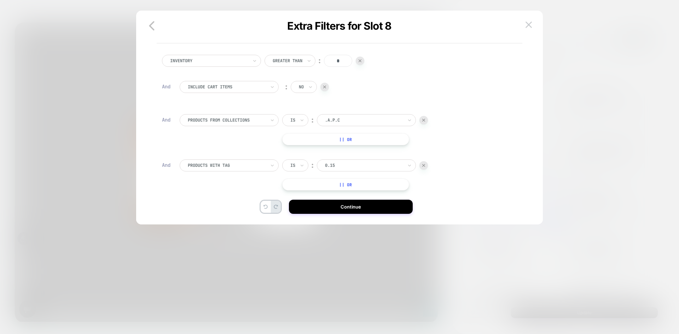
click at [339, 121] on div at bounding box center [364, 120] width 78 height 6
click at [342, 117] on div ".A.P.C" at bounding box center [363, 120] width 79 height 8
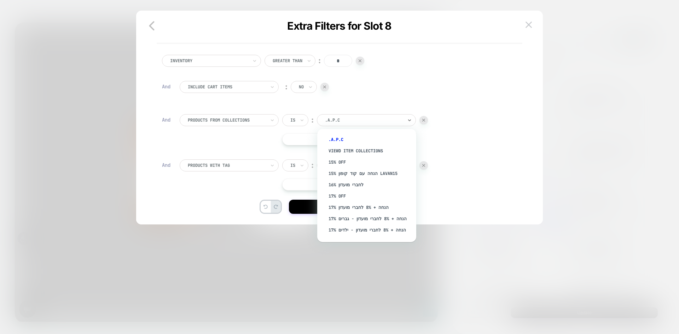
paste input "**********"
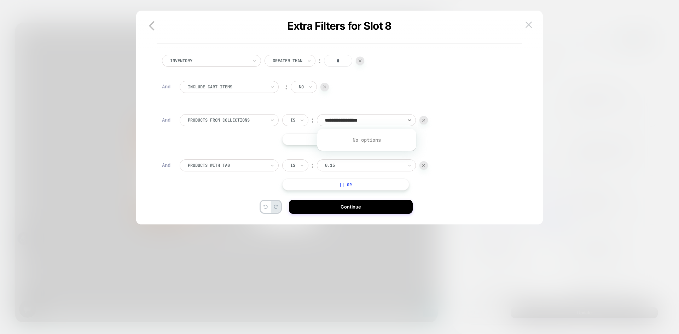
click at [379, 119] on input "**********" at bounding box center [352, 120] width 54 height 6
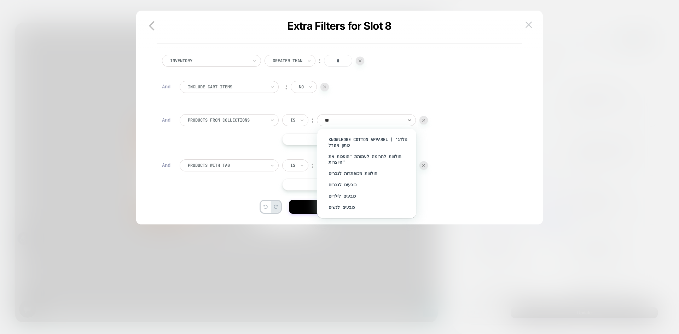
type input "*"
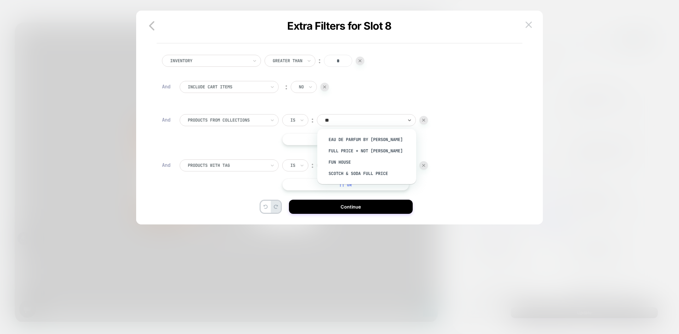
type input "***"
click at [374, 140] on div "FUN HOUSE" at bounding box center [370, 139] width 92 height 11
click at [237, 165] on div at bounding box center [227, 165] width 78 height 6
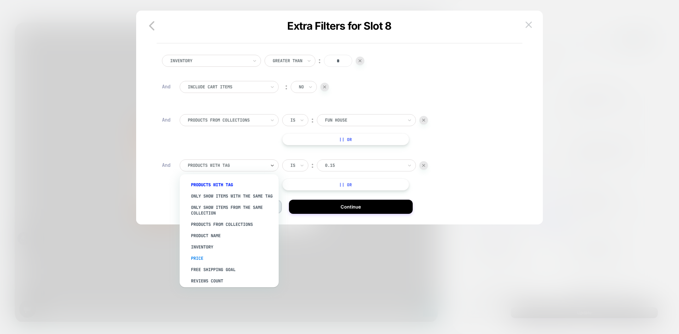
click at [205, 262] on div "Price" at bounding box center [233, 258] width 92 height 11
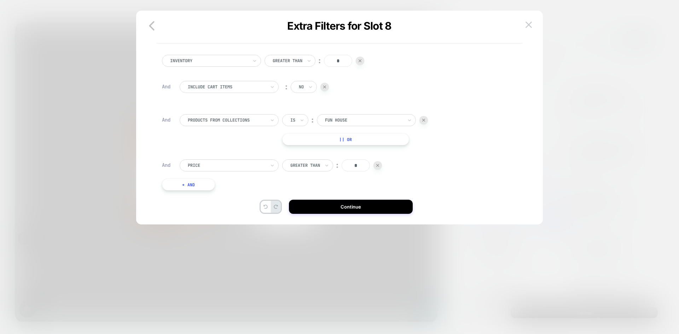
click at [314, 167] on div at bounding box center [306, 165] width 30 height 6
click at [318, 235] on div "Lower Than" at bounding box center [312, 230] width 46 height 11
click at [362, 168] on input "*" at bounding box center [351, 166] width 28 height 12
type input "***"
click at [188, 259] on div at bounding box center [339, 167] width 679 height 334
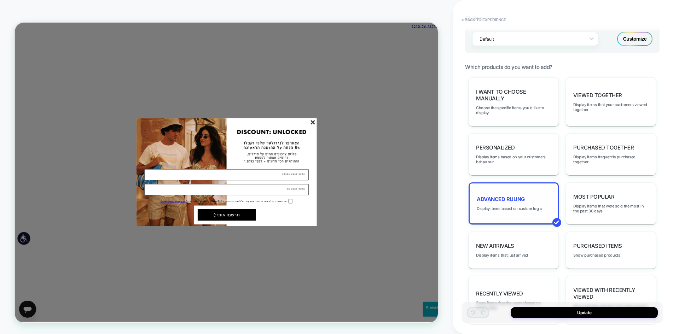
click at [516, 201] on span "Advanced Ruling" at bounding box center [501, 199] width 48 height 7
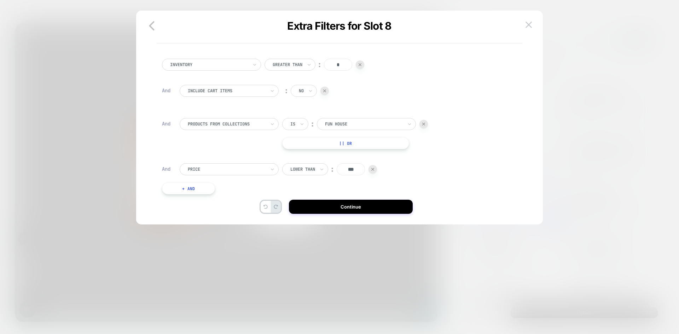
scroll to position [26, 0]
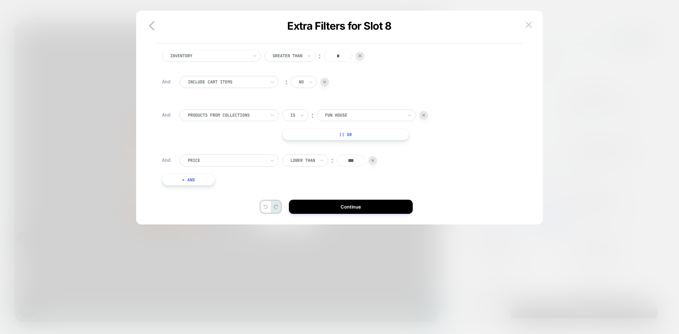
drag, startPoint x: 343, startPoint y: 160, endPoint x: 362, endPoint y: 161, distance: 19.5
click at [362, 161] on input "***" at bounding box center [351, 161] width 28 height 12
type input "***"
drag, startPoint x: 391, startPoint y: 206, endPoint x: 324, endPoint y: 205, distance: 67.2
click at [391, 206] on button "Continue" at bounding box center [351, 207] width 124 height 14
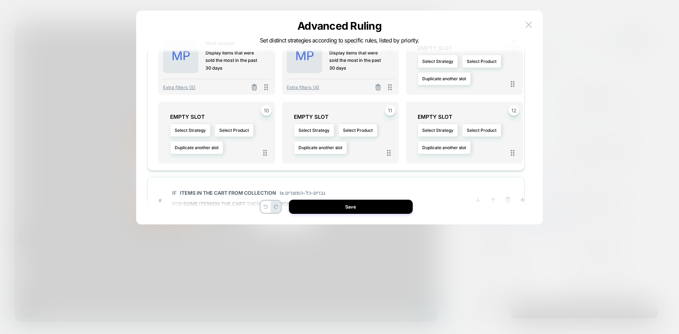
scroll to position [380, 0]
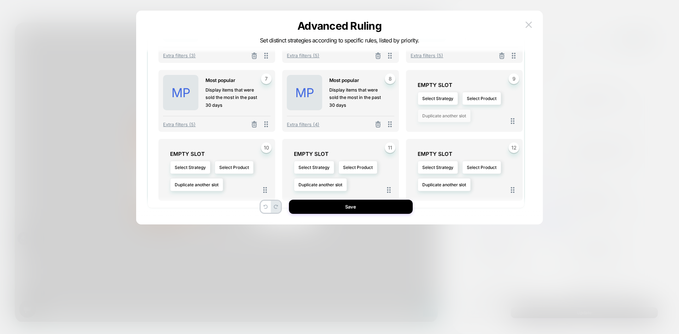
click at [449, 115] on button "Duplicate another slot" at bounding box center [444, 115] width 53 height 13
click at [448, 136] on span "Duplicate slot 1" at bounding box center [444, 135] width 30 height 5
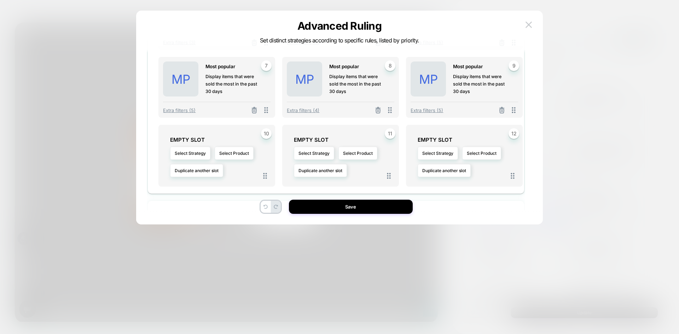
scroll to position [415, 0]
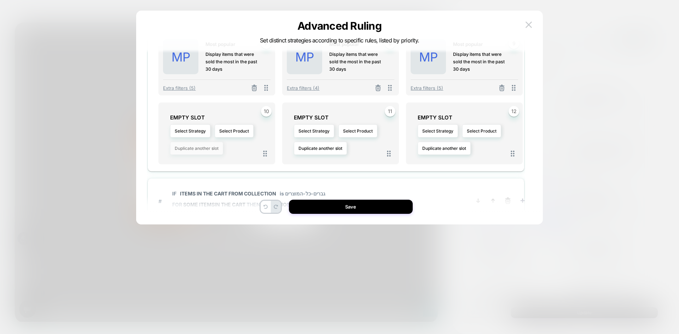
click at [199, 150] on button "Duplicate another slot" at bounding box center [196, 148] width 53 height 13
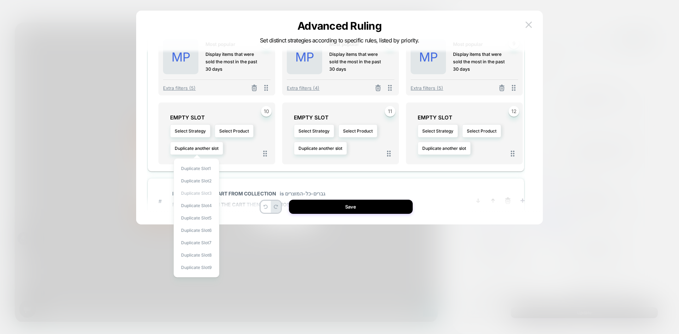
click at [196, 194] on span "Duplicate slot 3" at bounding box center [196, 193] width 31 height 5
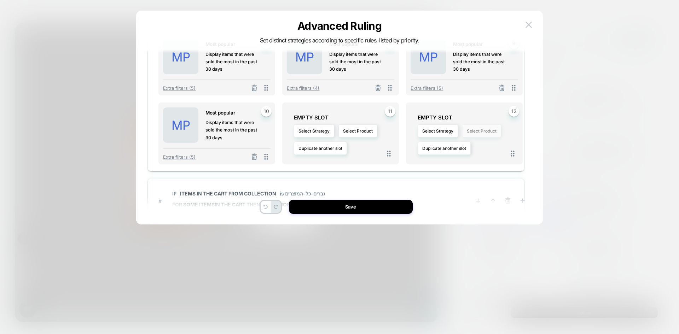
click at [474, 132] on button "Select Product" at bounding box center [481, 131] width 39 height 13
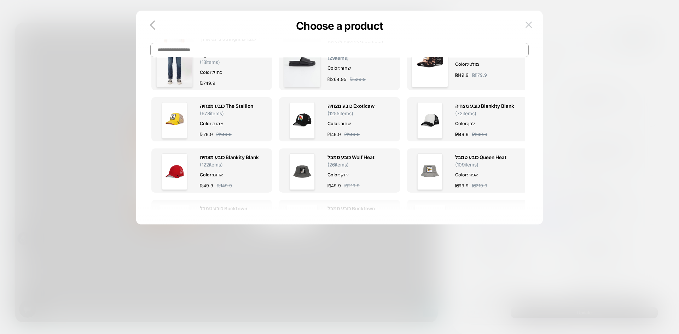
scroll to position [0, 0]
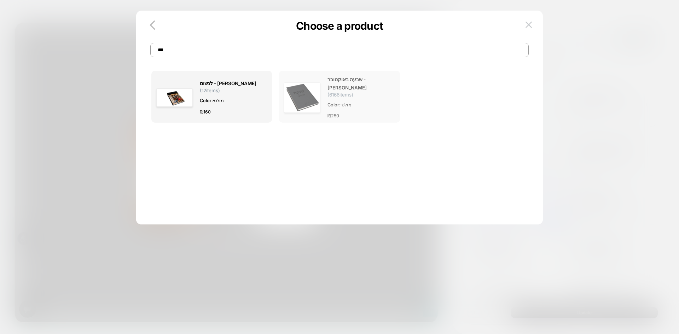
type input "***"
click at [312, 78] on div at bounding box center [302, 98] width 36 height 44
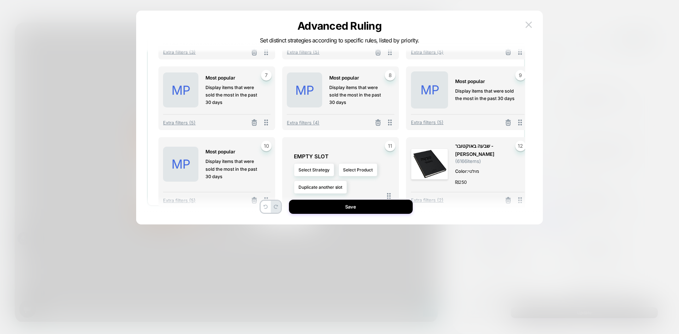
scroll to position [425, 0]
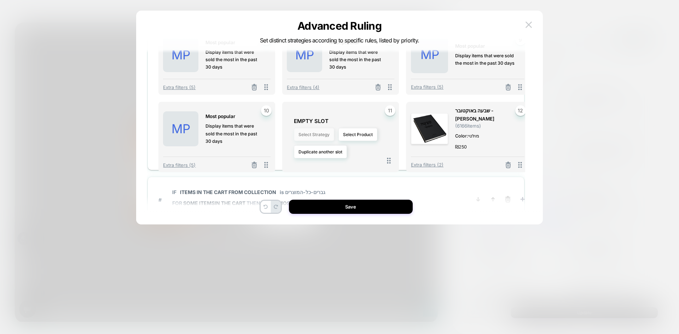
click at [324, 128] on button "Select Strategy" at bounding box center [314, 134] width 40 height 13
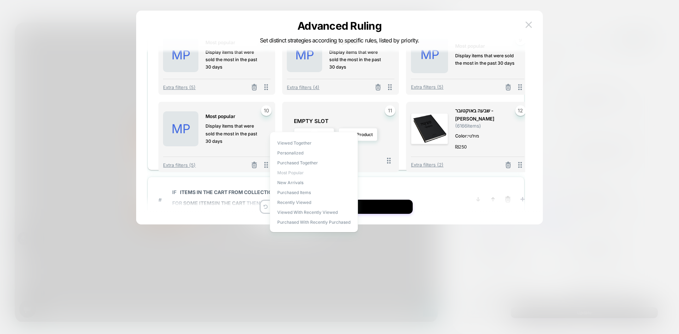
click at [288, 174] on span "Most Popular" at bounding box center [290, 172] width 27 height 5
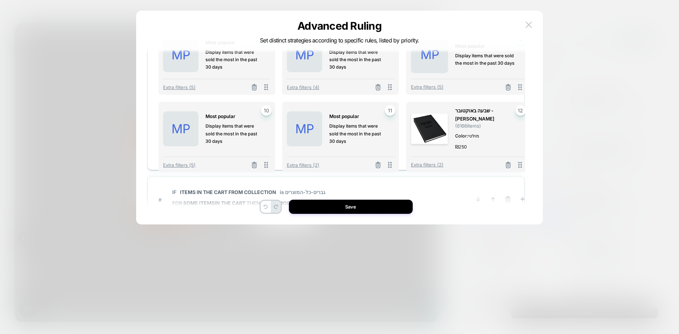
click at [301, 157] on div "Extra filters (2)" at bounding box center [341, 163] width 108 height 13
click at [301, 162] on span "Extra filters (2)" at bounding box center [303, 165] width 33 height 6
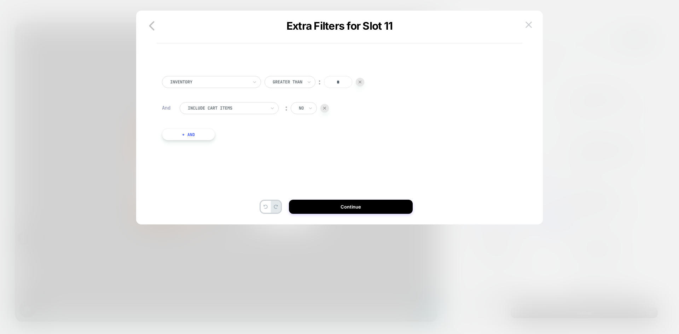
scroll to position [0, 0]
click at [187, 138] on button "+ And" at bounding box center [188, 134] width 53 height 12
click at [343, 142] on div at bounding box center [364, 141] width 78 height 6
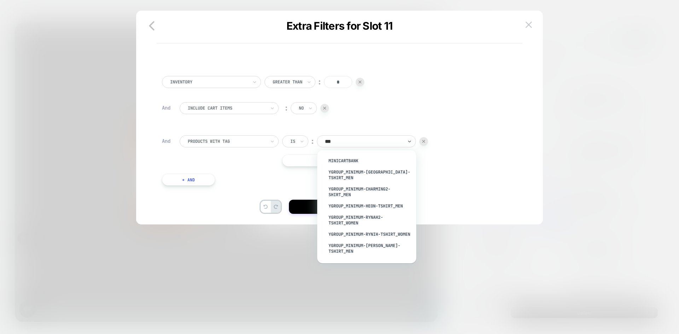
type input "****"
click at [333, 159] on div "MiniCartBank" at bounding box center [370, 160] width 92 height 11
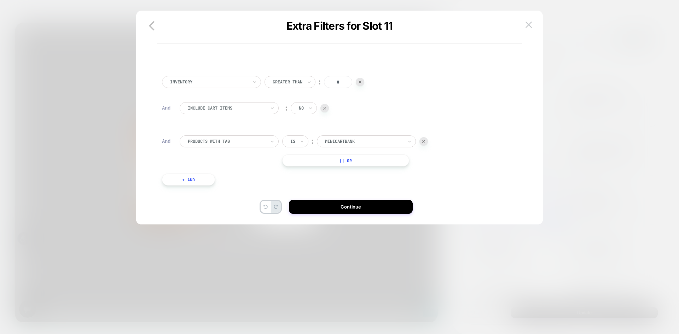
click at [199, 183] on button "+ And" at bounding box center [188, 180] width 53 height 12
click at [355, 181] on div "0.15" at bounding box center [366, 187] width 99 height 12
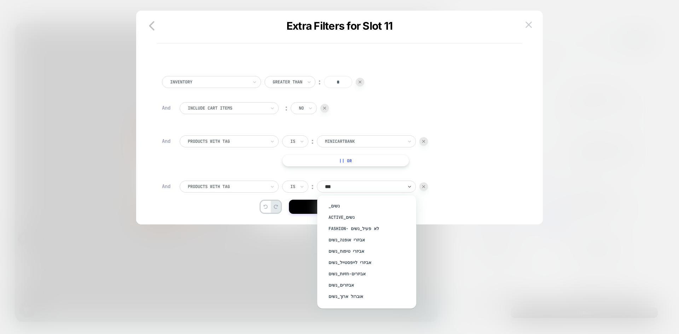
type input "****"
click at [337, 285] on div "נשים" at bounding box center [370, 285] width 92 height 11
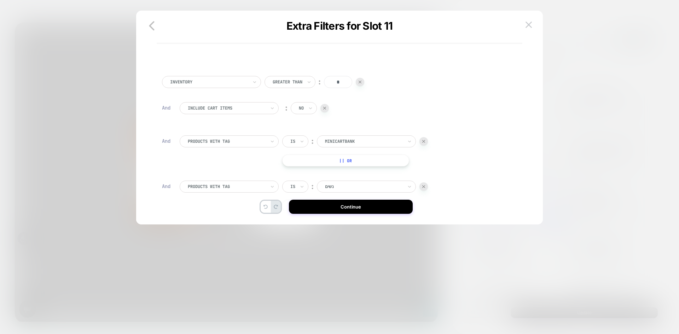
click at [451, 134] on div "Inventory Greater Than ︰ * And Include Cart Items ︰ no And PRODUCTS WITH TAG Is…" at bounding box center [336, 160] width 355 height 190
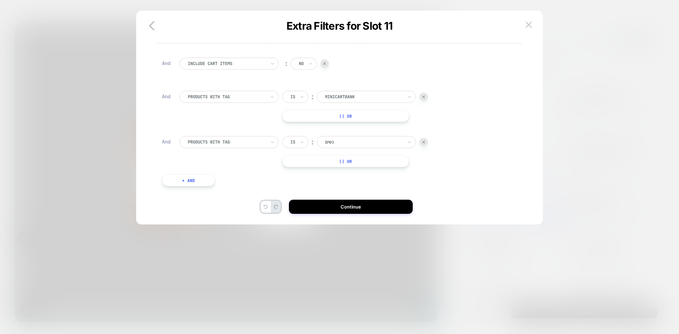
scroll to position [45, 0]
click at [332, 207] on button "Continue" at bounding box center [351, 207] width 124 height 14
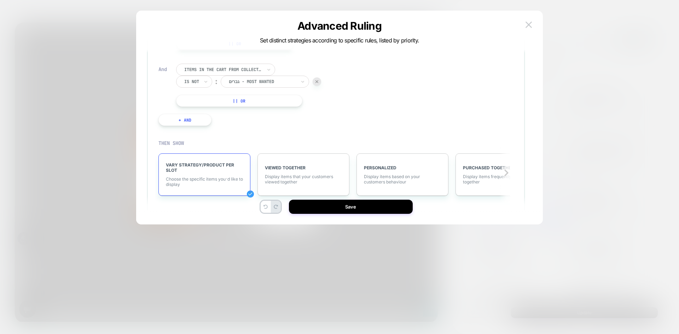
scroll to position [0, 0]
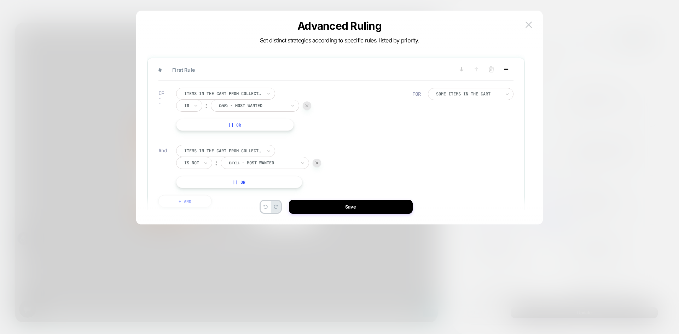
click at [508, 68] on icon at bounding box center [506, 69] width 7 height 7
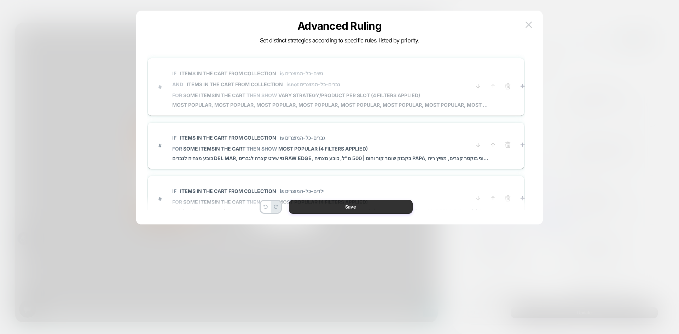
click at [345, 205] on button "Save" at bounding box center [351, 207] width 124 height 14
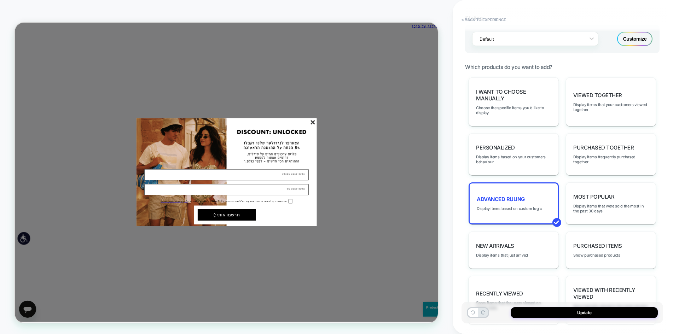
click at [410, 152] on form "אני מאשר.ת קבלת דיוור פרסומי באמצעות דוא"ל/מסרונים מחברת 911 אופנה בע"מ (סטורי)…" at bounding box center [297, 220] width 241 height 143
click at [412, 156] on line "סגור" at bounding box center [412, 155] width 5 height 5
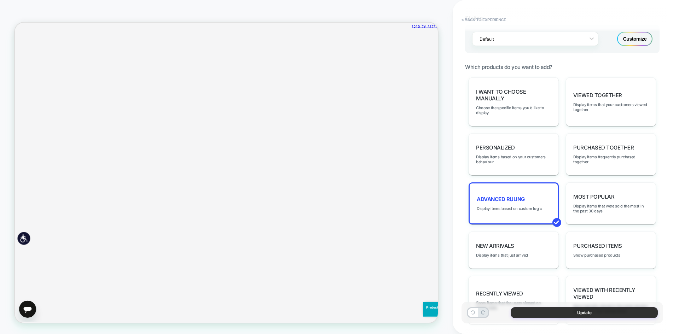
click at [586, 315] on button "Update" at bounding box center [584, 312] width 147 height 11
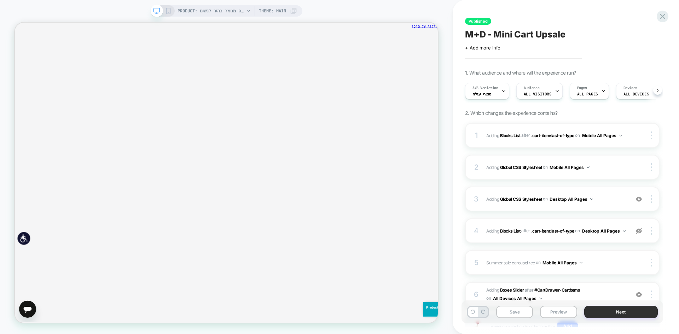
scroll to position [0, 0]
click at [612, 309] on button "Next" at bounding box center [622, 312] width 74 height 12
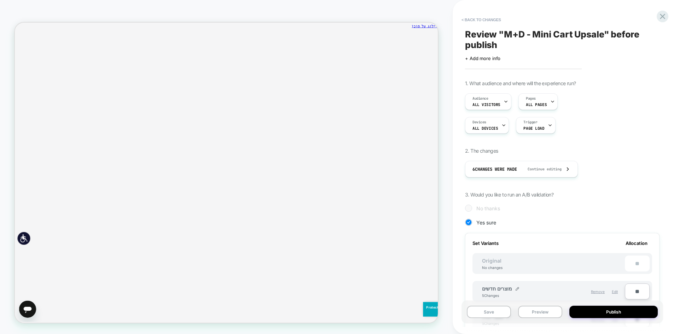
scroll to position [0, 1]
click at [623, 312] on button "Publish" at bounding box center [614, 312] width 88 height 12
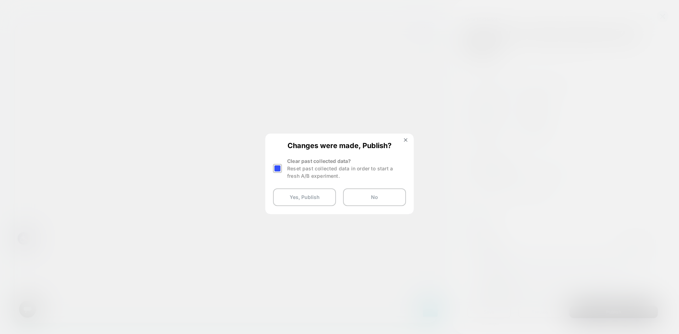
click at [282, 169] on div at bounding box center [278, 168] width 11 height 22
click at [277, 170] on div at bounding box center [277, 168] width 9 height 9
click at [292, 197] on button "Yes, Publish" at bounding box center [304, 198] width 63 height 18
